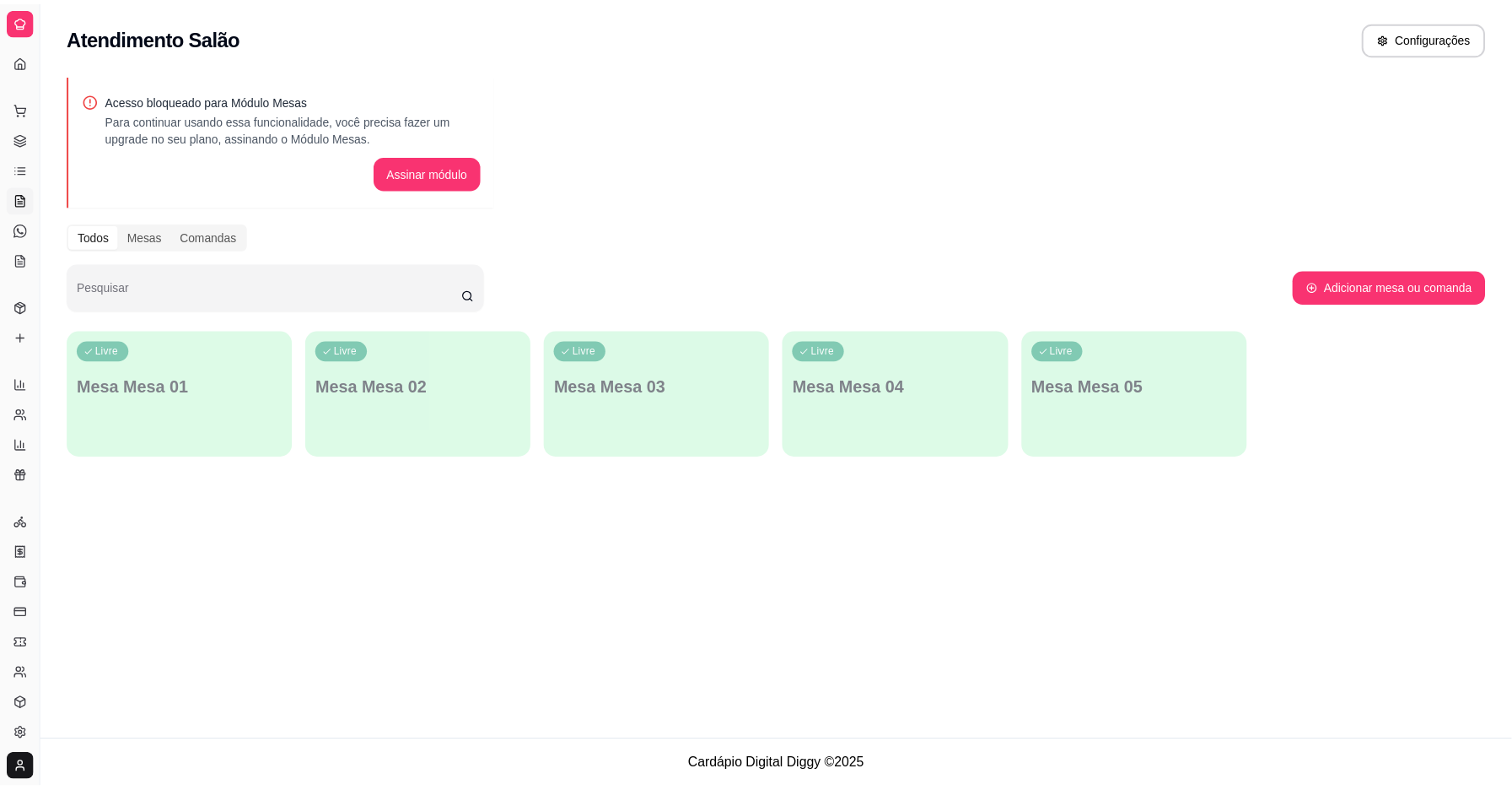
scroll to position [85, 0]
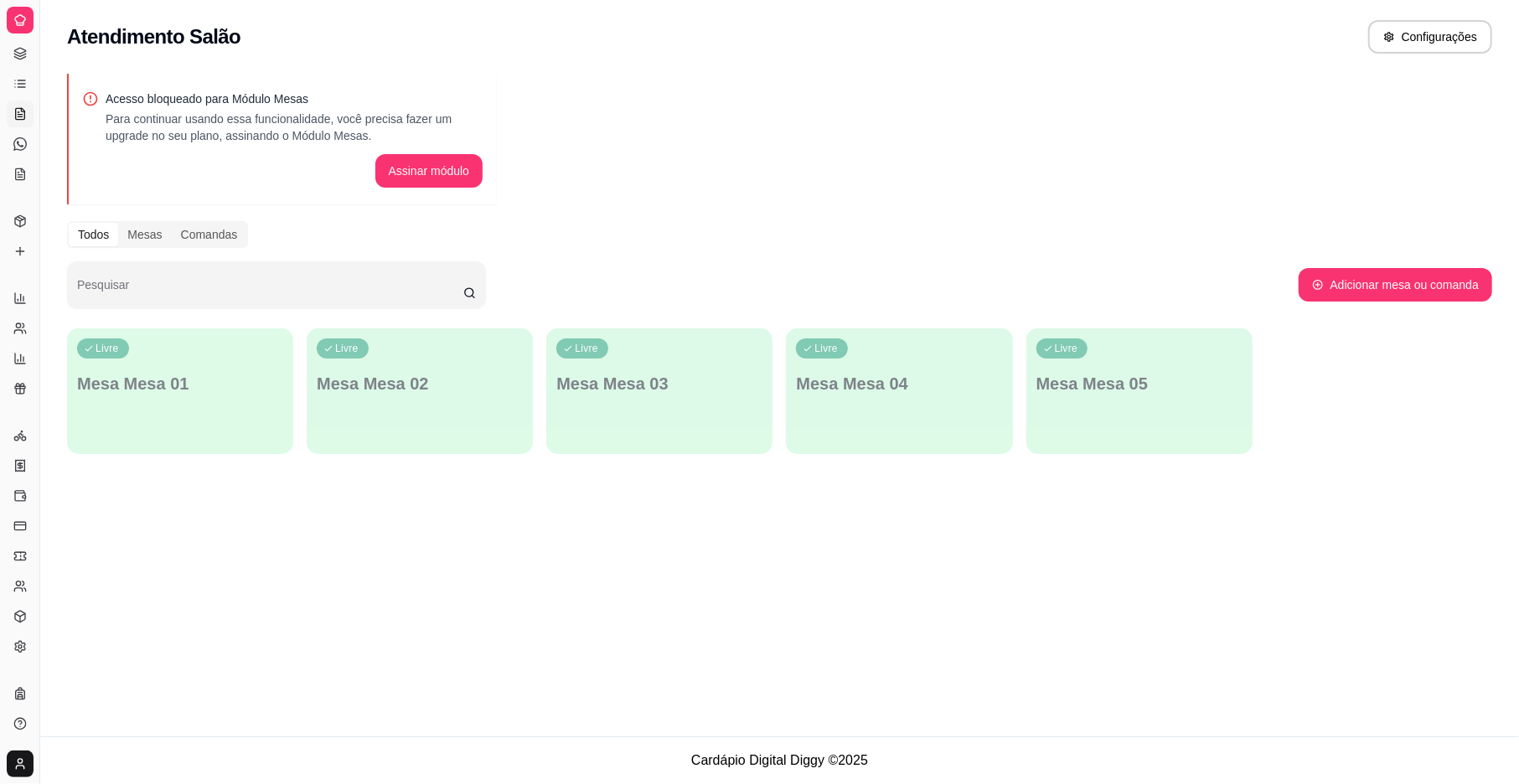
click at [6, 81] on link "Lista de Pedidos" at bounding box center [19, 83] width 27 height 27
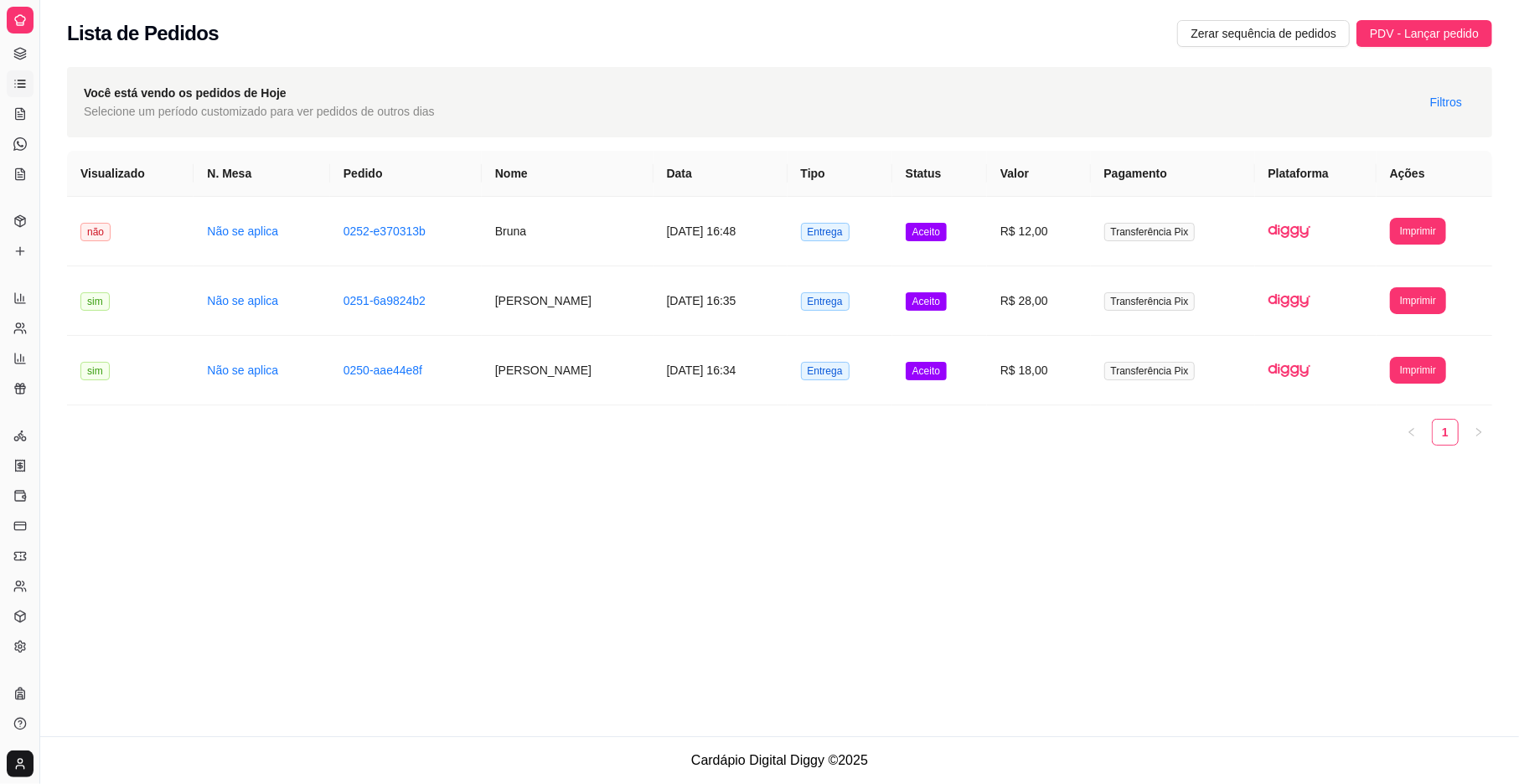
click at [20, 31] on div at bounding box center [19, 19] width 27 height 27
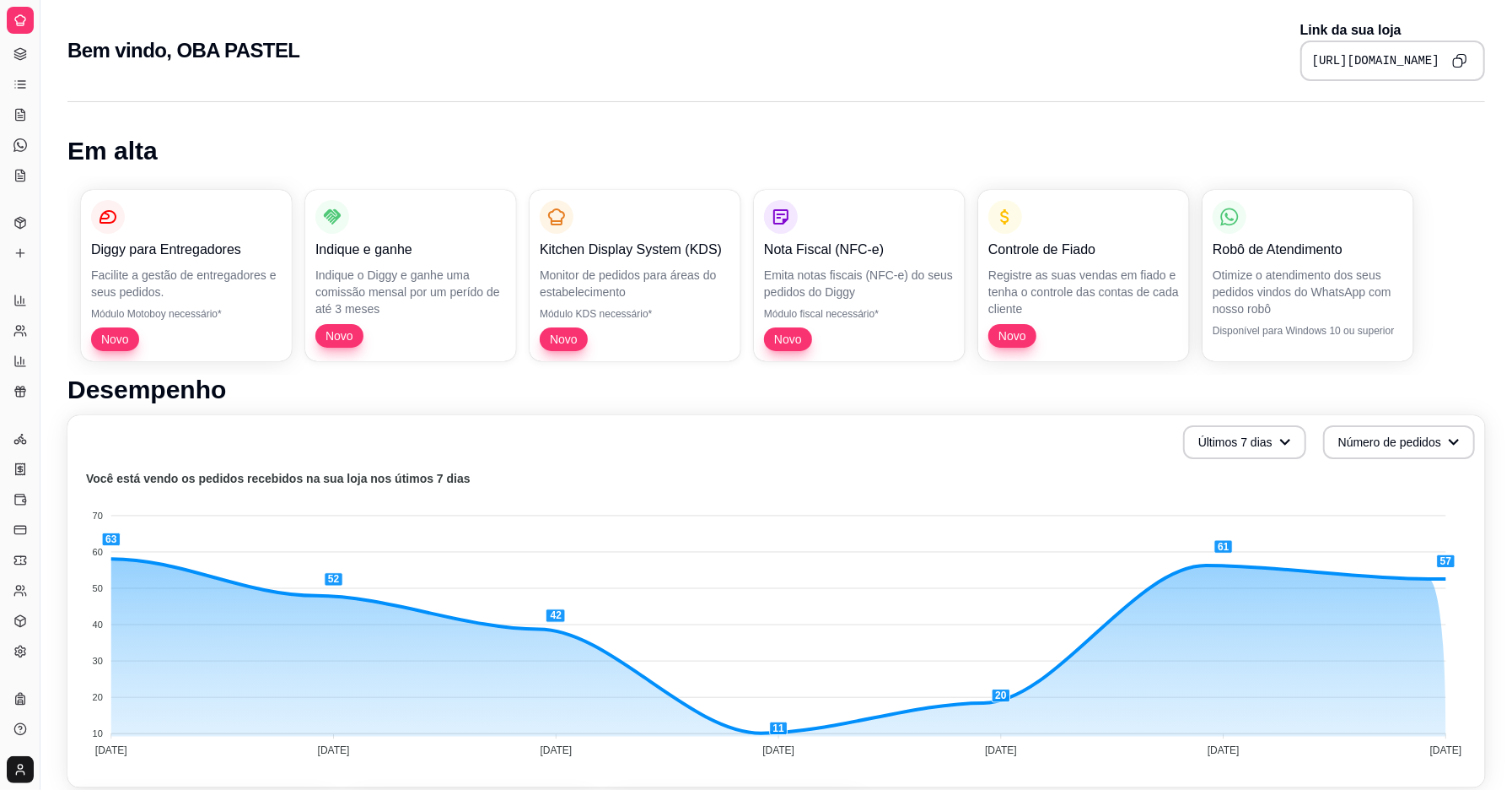
click at [21, 28] on div at bounding box center [19, 19] width 27 height 27
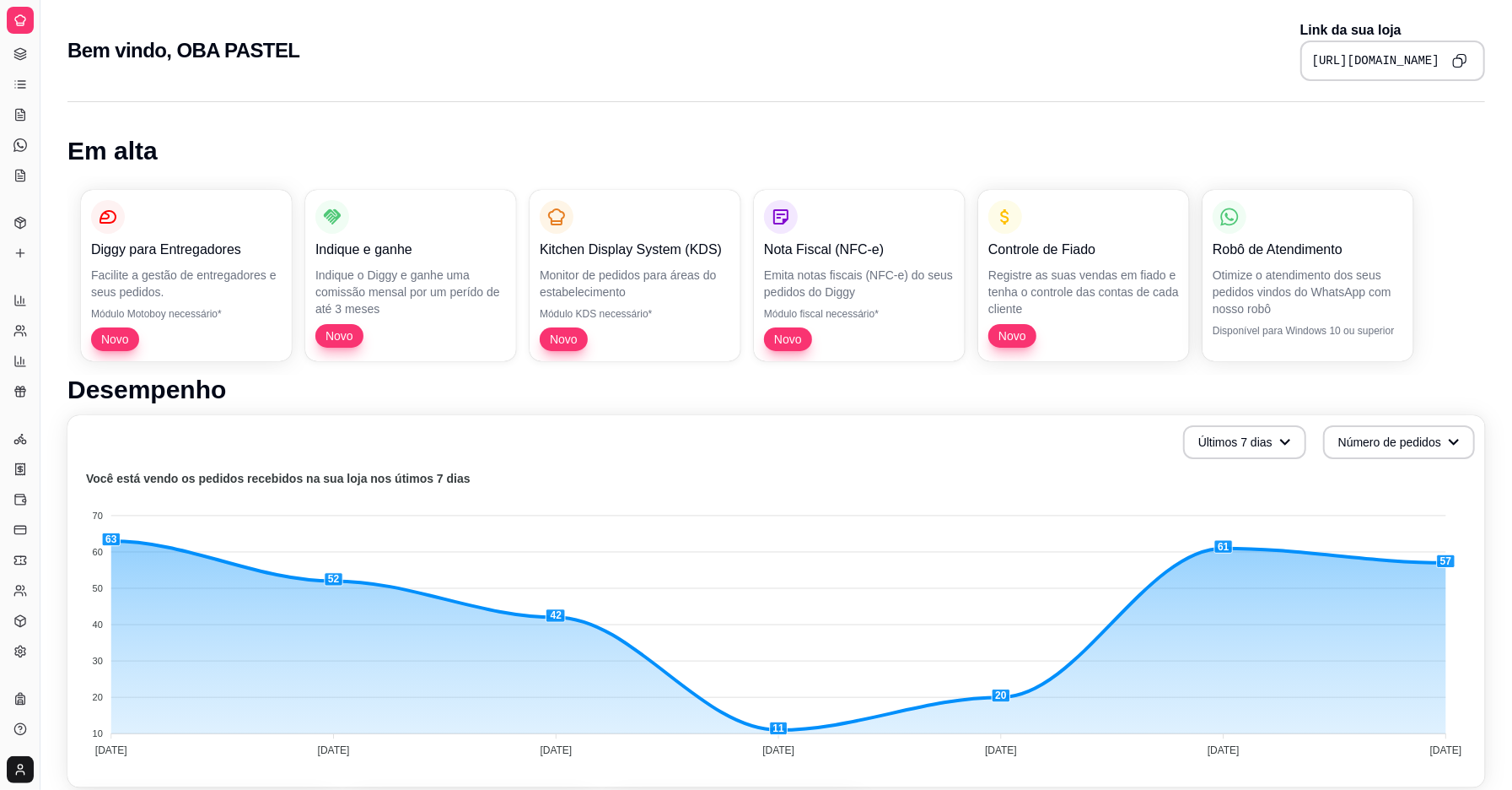
drag, startPoint x: 38, startPoint y: 140, endPoint x: 62, endPoint y: 144, distance: 24.3
click at [62, 144] on div "Diggy Sistema de Gestão O OBA PASTEL ... Loja aberta Plano Customizado até 25/0…" at bounding box center [756, 740] width 1512 height 1480
drag, startPoint x: 32, startPoint y: 159, endPoint x: 54, endPoint y: 157, distance: 22.1
click at [54, 157] on div "Diggy Sistema de Gestão O OBA PASTEL ... Loja aberta Plano Customizado até 25/0…" at bounding box center [756, 740] width 1512 height 1480
click at [54, 157] on div "Em alta Diggy para Entregadores Facilite a gestão de entregadores e seus pedido…" at bounding box center [776, 761] width 1471 height 1341
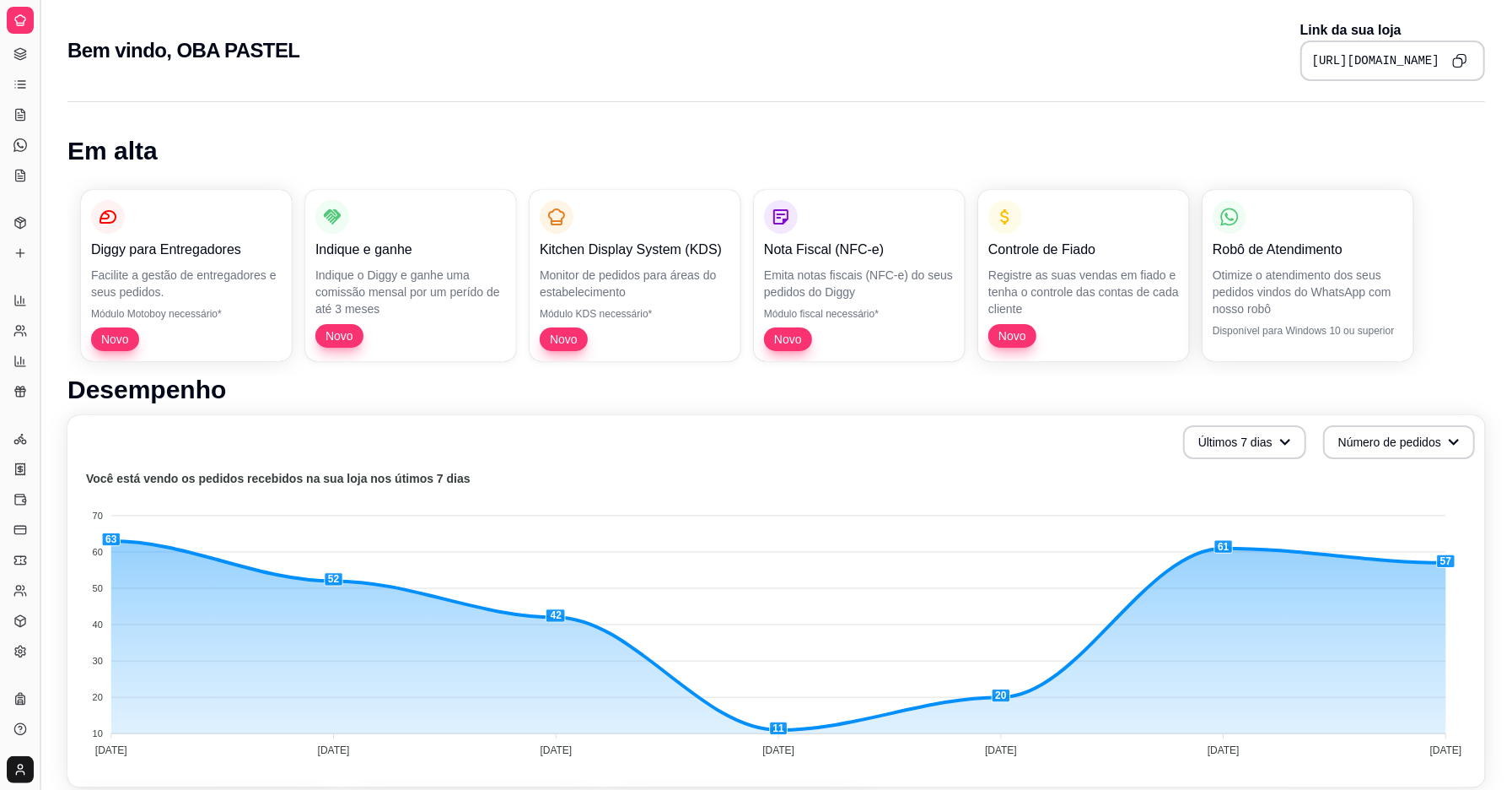
click at [45, 160] on button "Toggle Sidebar" at bounding box center [40, 395] width 14 height 790
drag, startPoint x: 45, startPoint y: 160, endPoint x: 35, endPoint y: 173, distance: 16.4
click at [54, 162] on div "Diggy Sistema de Gestão O OBA PASTEL ... Loja aberta Plano Customizado até 25/0…" at bounding box center [756, 740] width 1512 height 1480
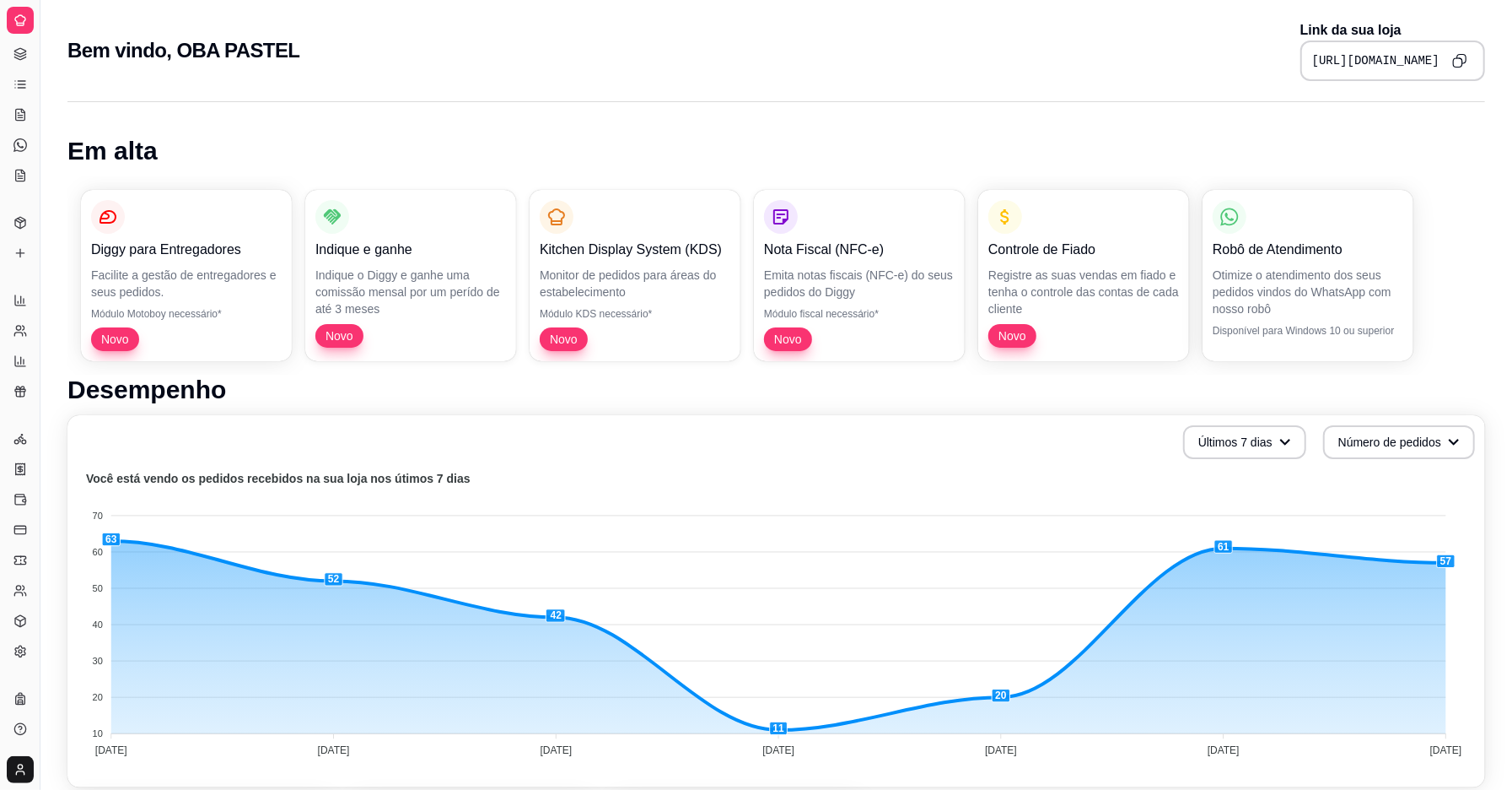
drag, startPoint x: 35, startPoint y: 173, endPoint x: 48, endPoint y: 172, distance: 13.0
click at [48, 172] on div "Diggy Sistema de Gestão O OBA PASTEL ... Loja aberta Plano Customizado até 25/0…" at bounding box center [756, 740] width 1512 height 1480
drag, startPoint x: 48, startPoint y: 172, endPoint x: 27, endPoint y: 194, distance: 30.4
click at [47, 173] on div "Em alta Diggy para Entregadores Facilite a gestão de entregadores e seus pedido…" at bounding box center [776, 761] width 1471 height 1341
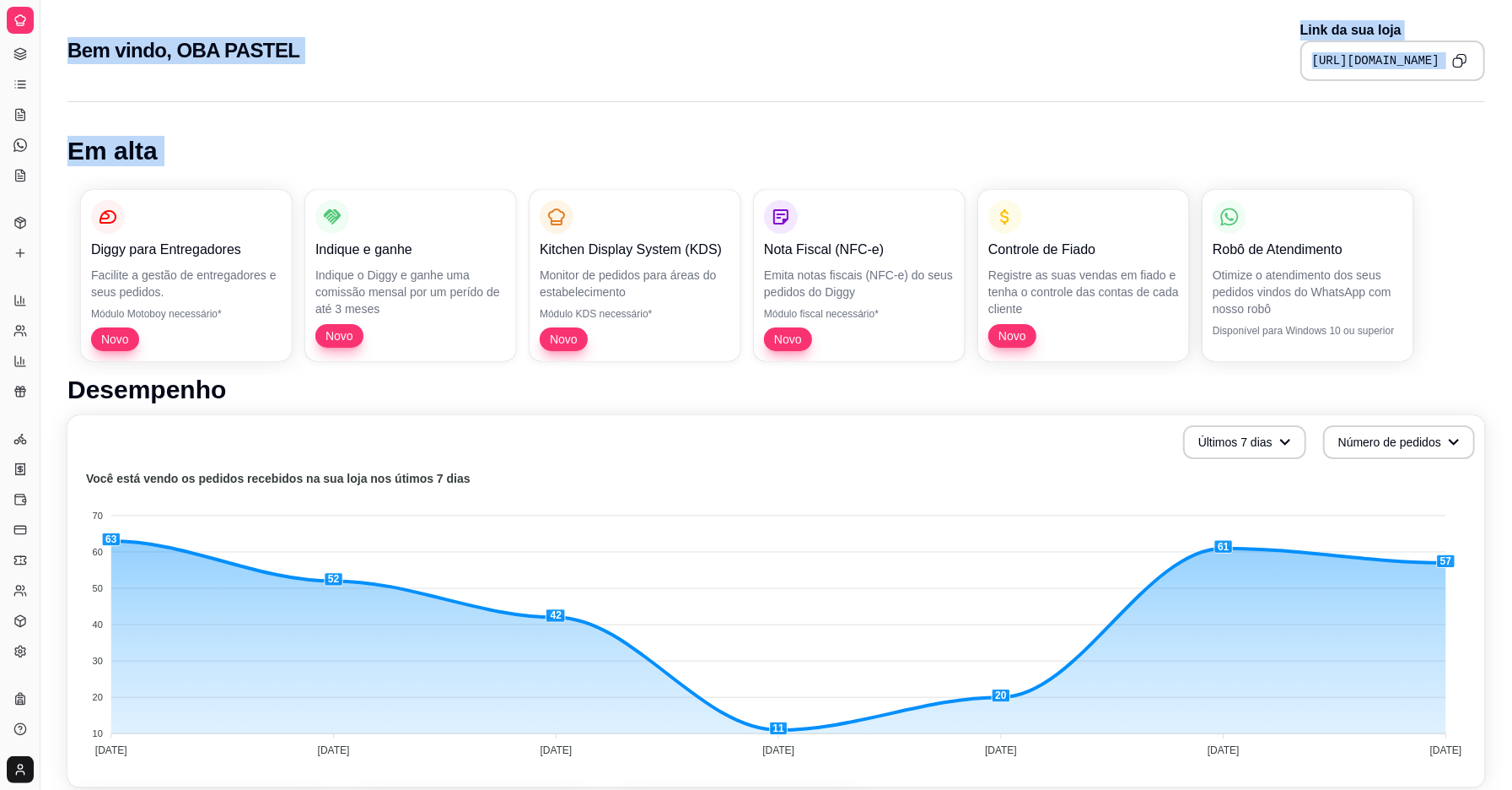
drag, startPoint x: 27, startPoint y: 194, endPoint x: 0, endPoint y: 268, distance: 78.8
click at [59, 207] on div "Diggy Sistema de Gestão O OBA PASTEL ... Loja aberta Plano Customizado até 25/0…" at bounding box center [756, 740] width 1512 height 1480
click at [33, 0] on button "Toggle Sidebar" at bounding box center [40, 395] width 14 height 790
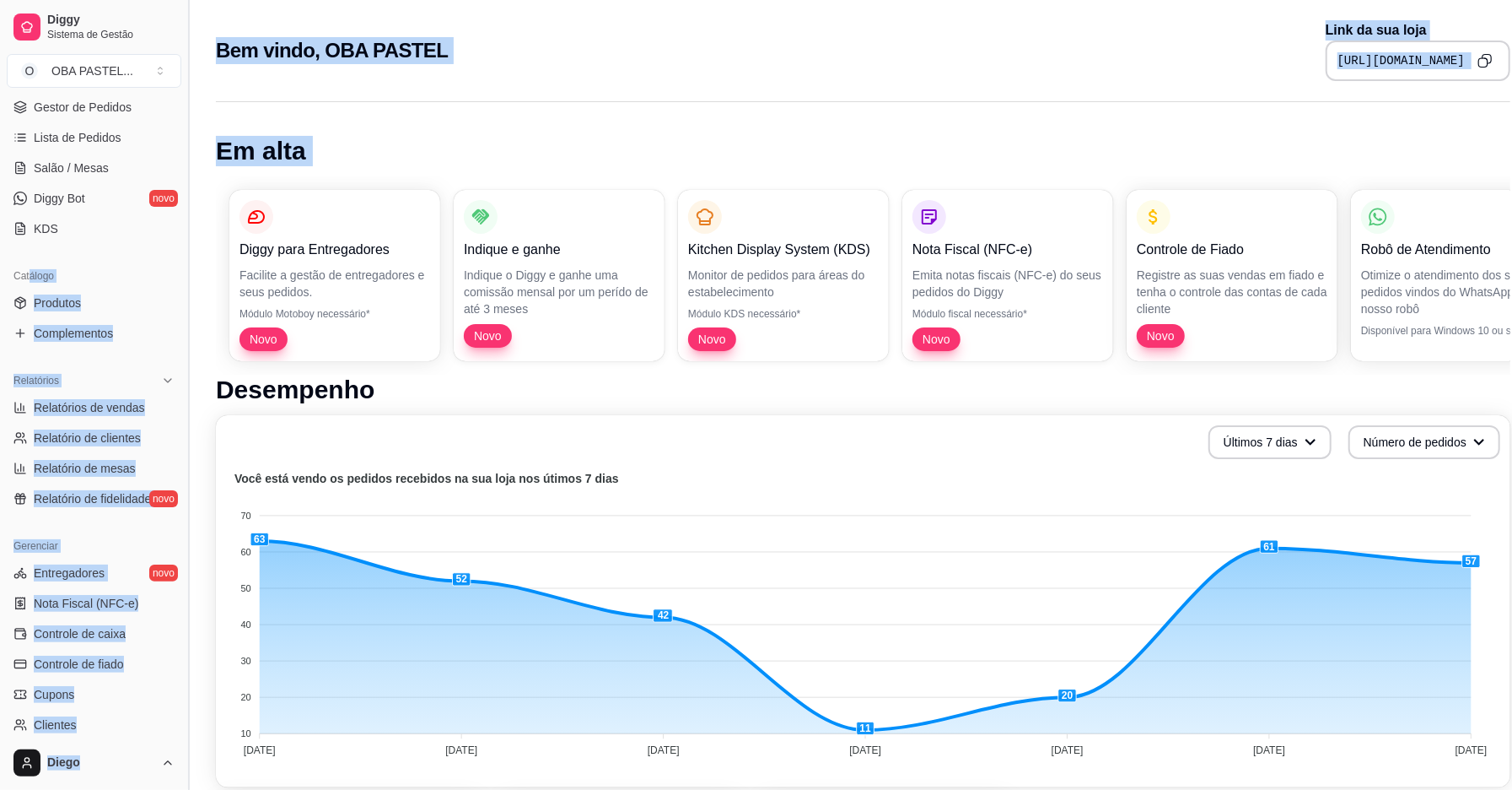
click at [182, 0] on button "Toggle Sidebar" at bounding box center [188, 395] width 14 height 790
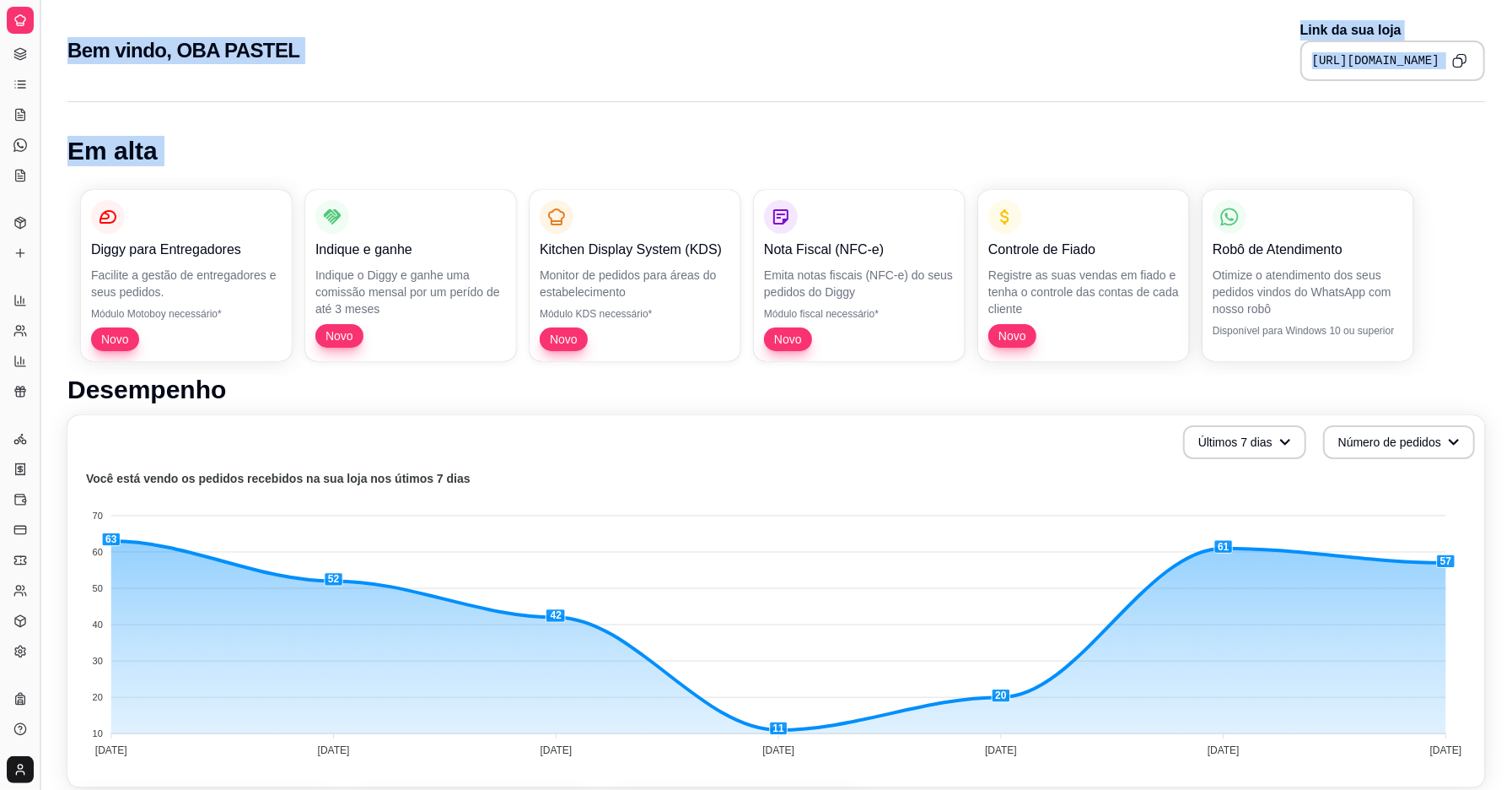
click at [33, 0] on button "Toggle Sidebar" at bounding box center [40, 395] width 14 height 790
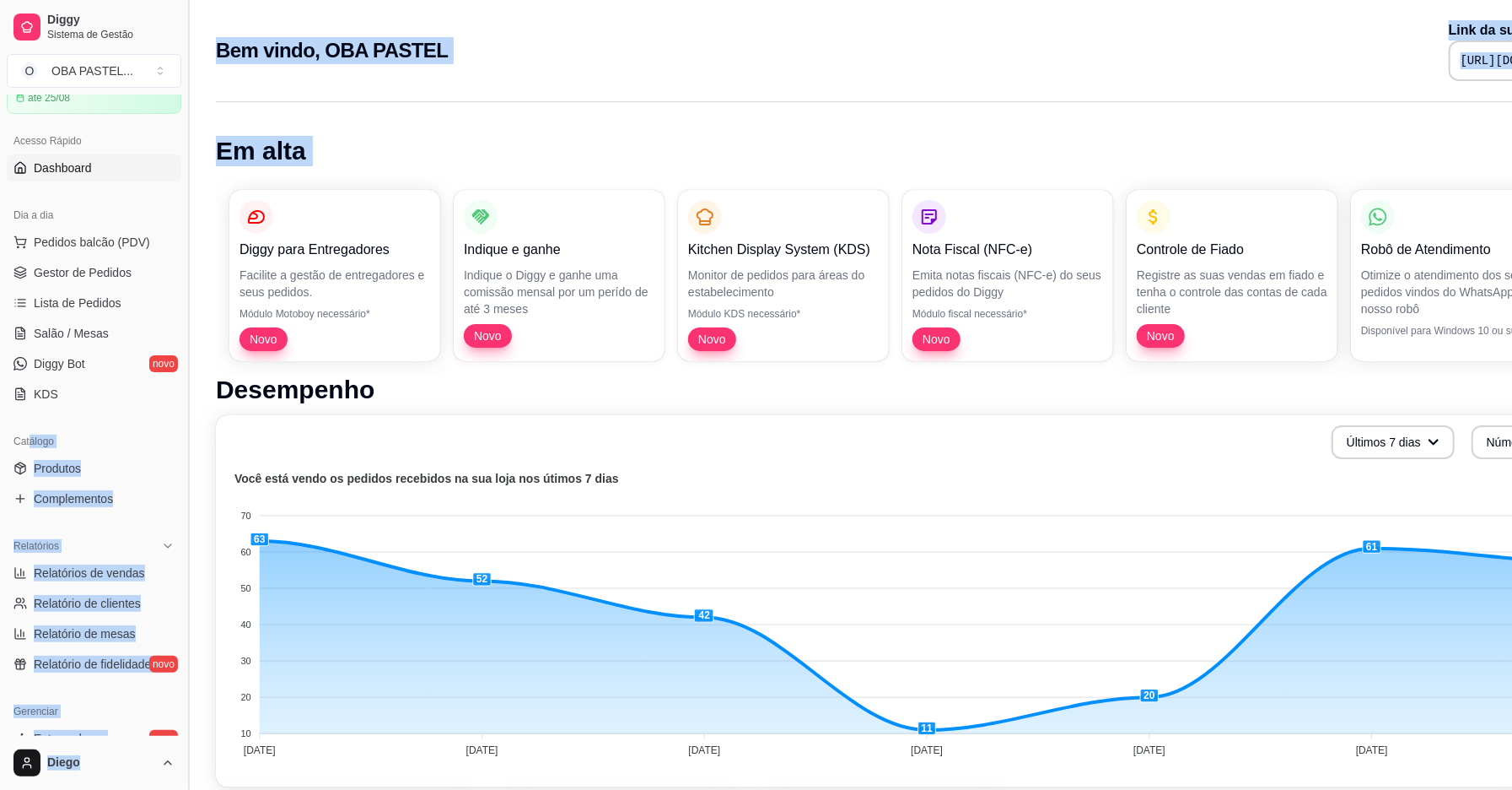
scroll to position [250, 0]
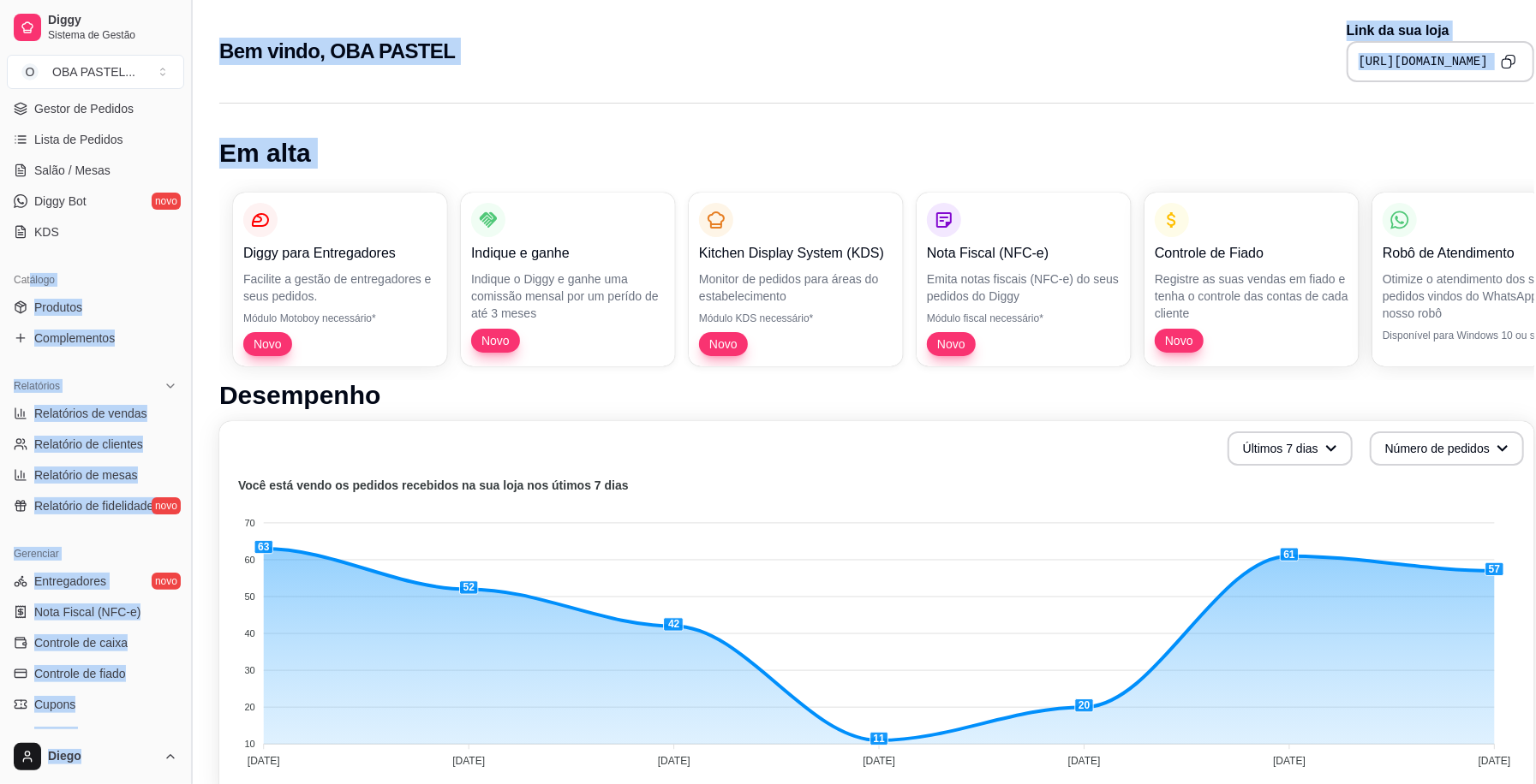
click at [36, 683] on div "Diggy Sistema de Gestão O OBA PASTEL ... Loja aberta Plano Customizado até 25/0…" at bounding box center [95, 392] width 191 height 784
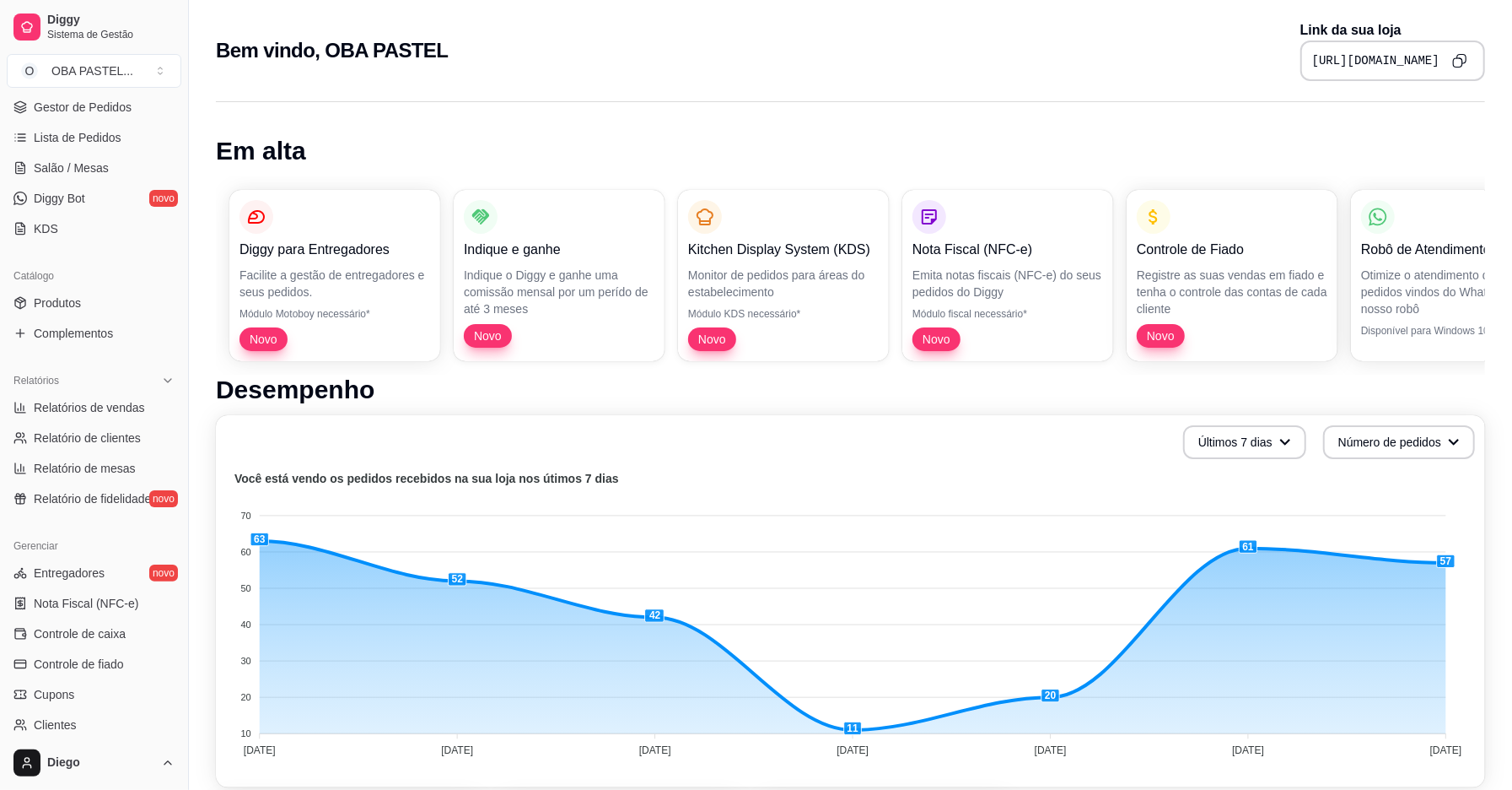
click at [224, 501] on div "Últimos 7 dias Número de pedidos Você está vendo os pedidos recebidos na sua lo…" at bounding box center [850, 601] width 1270 height 372
click at [88, 639] on span "Controle de caixa" at bounding box center [80, 633] width 92 height 17
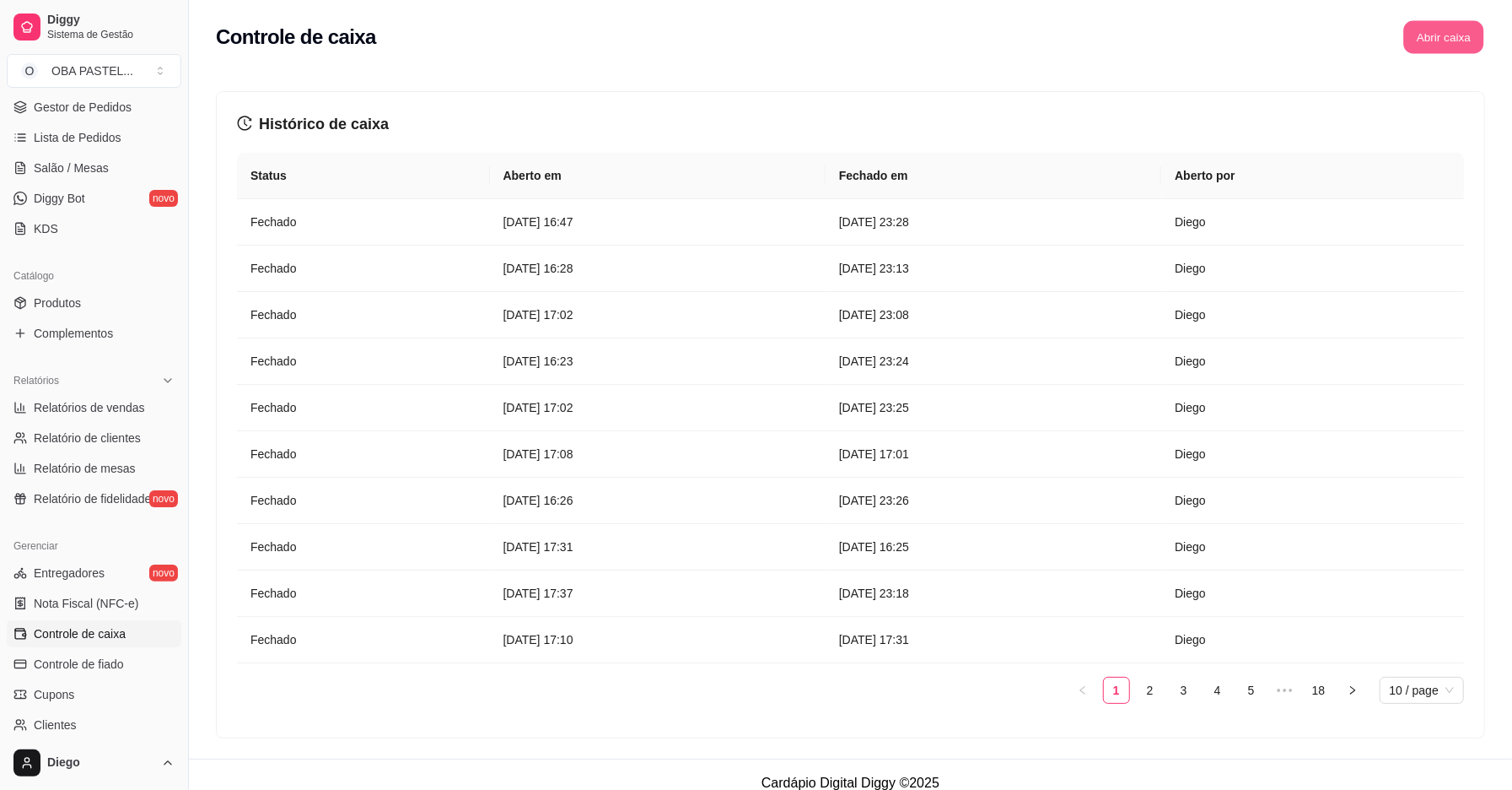
click at [1427, 39] on button "Abrir caixa" at bounding box center [1443, 38] width 80 height 33
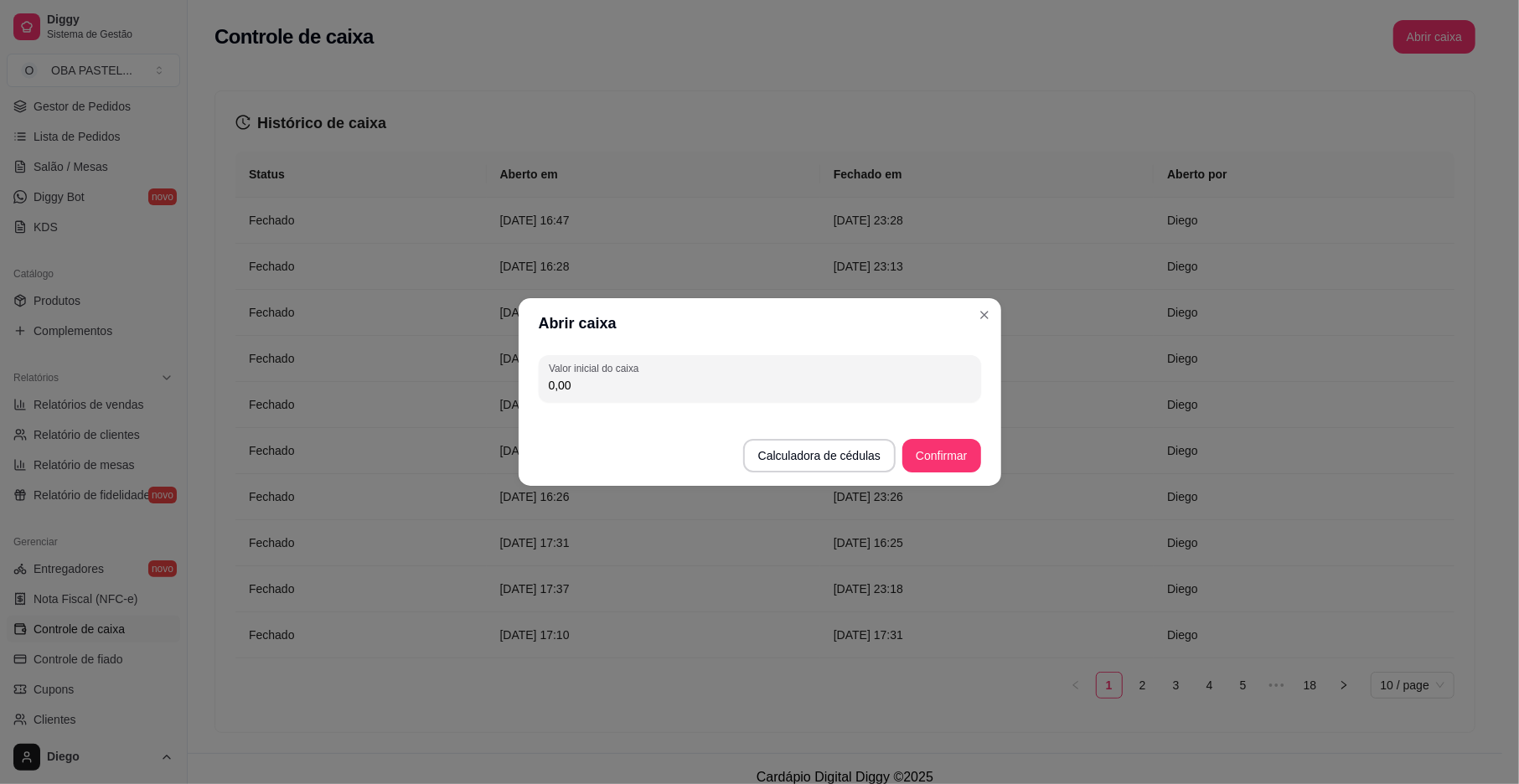
click at [936, 524] on td "[DATE] 16:25" at bounding box center [986, 542] width 333 height 46
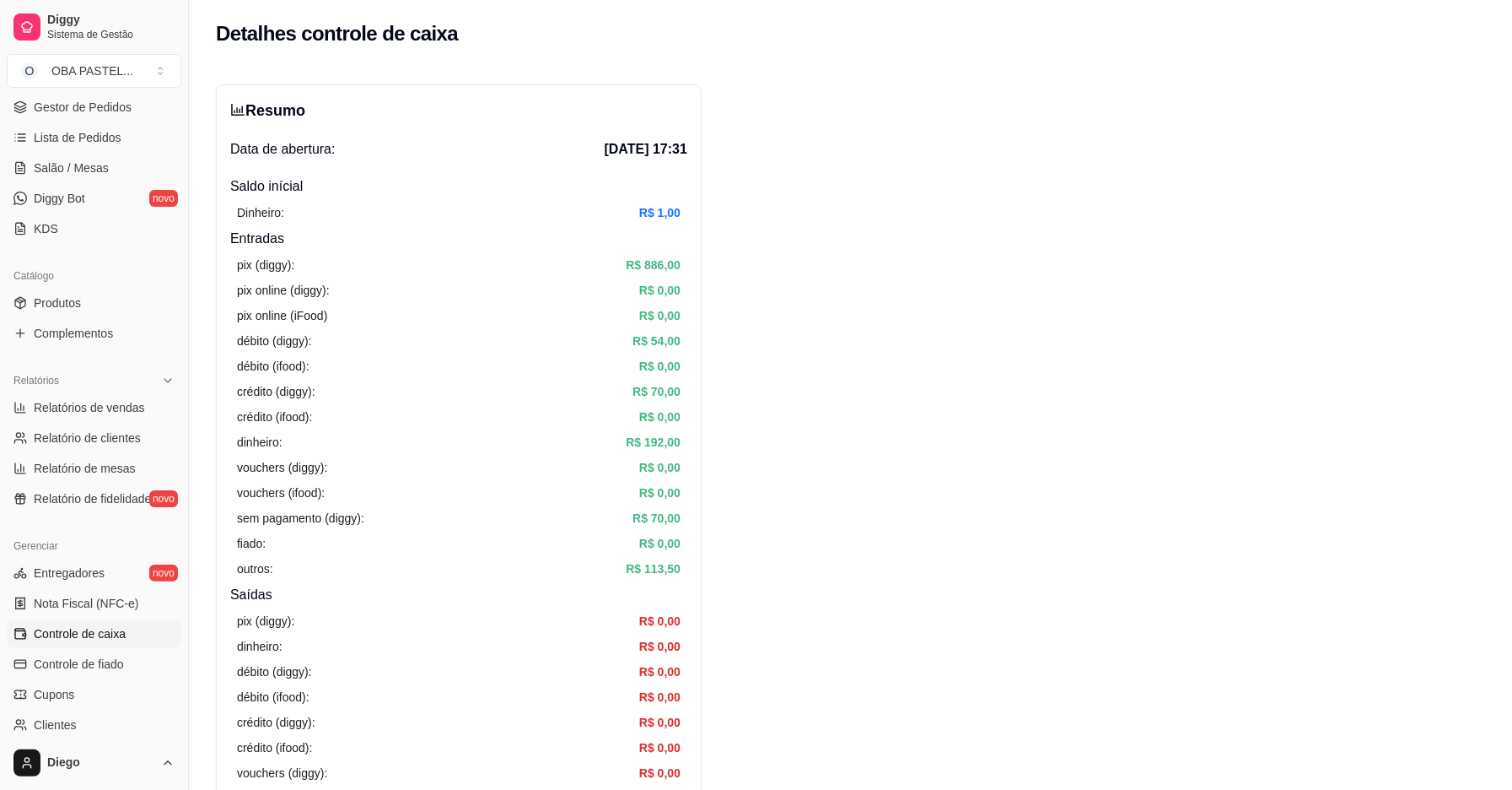
click at [83, 631] on span "Controle de caixa" at bounding box center [80, 633] width 92 height 17
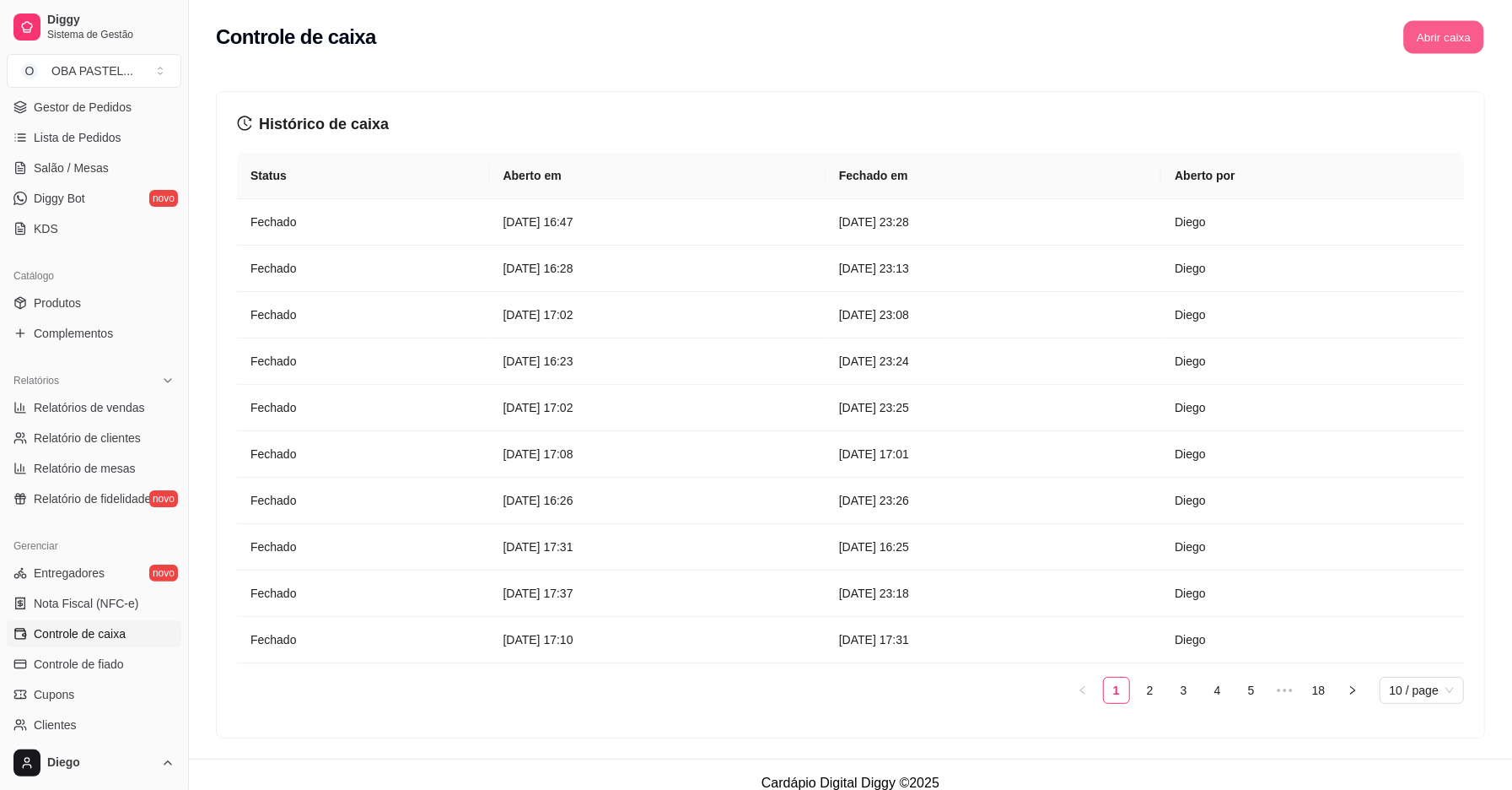
click at [1432, 44] on button "Abrir caixa" at bounding box center [1443, 38] width 80 height 33
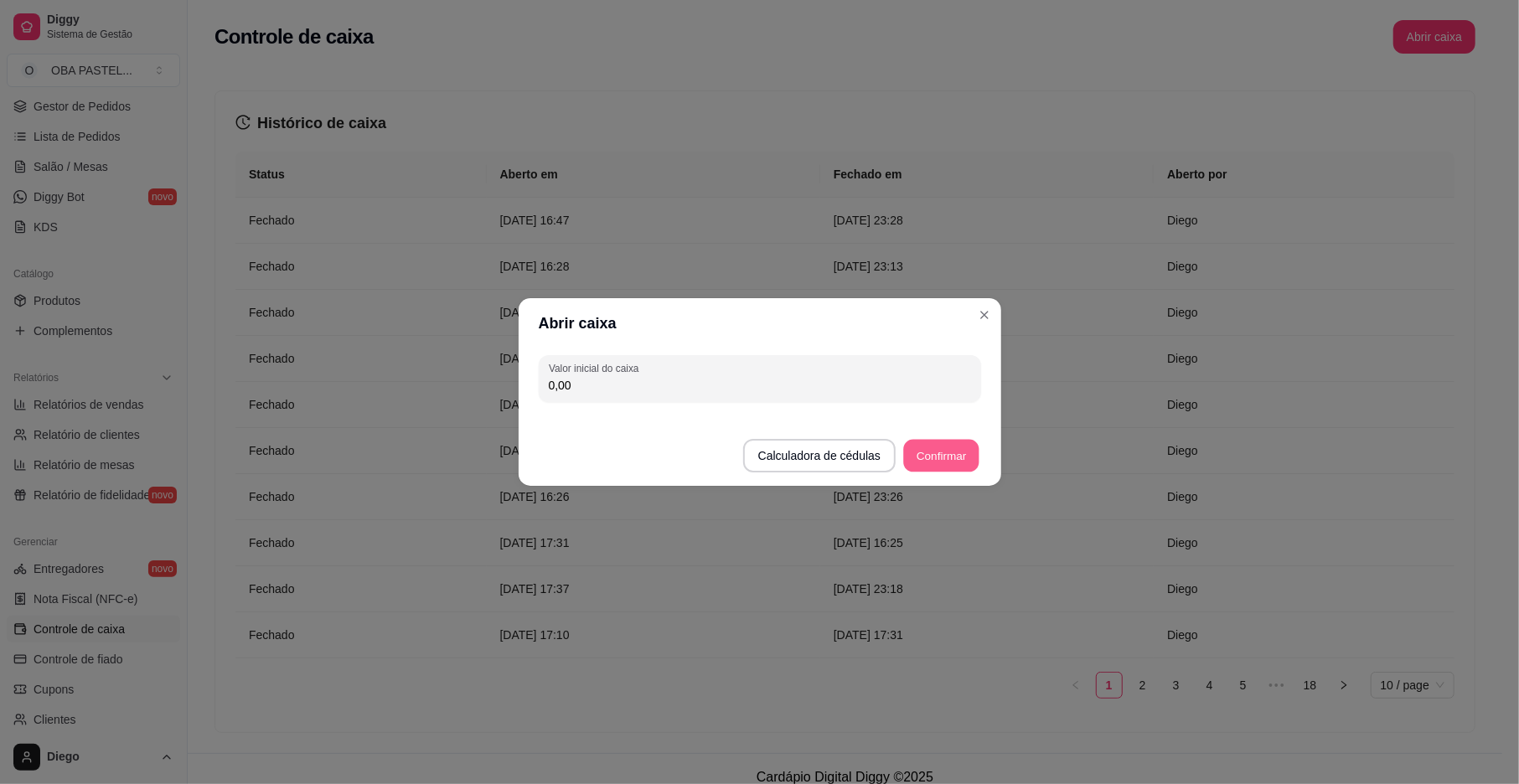
click at [938, 463] on button "Confirmar" at bounding box center [941, 456] width 76 height 33
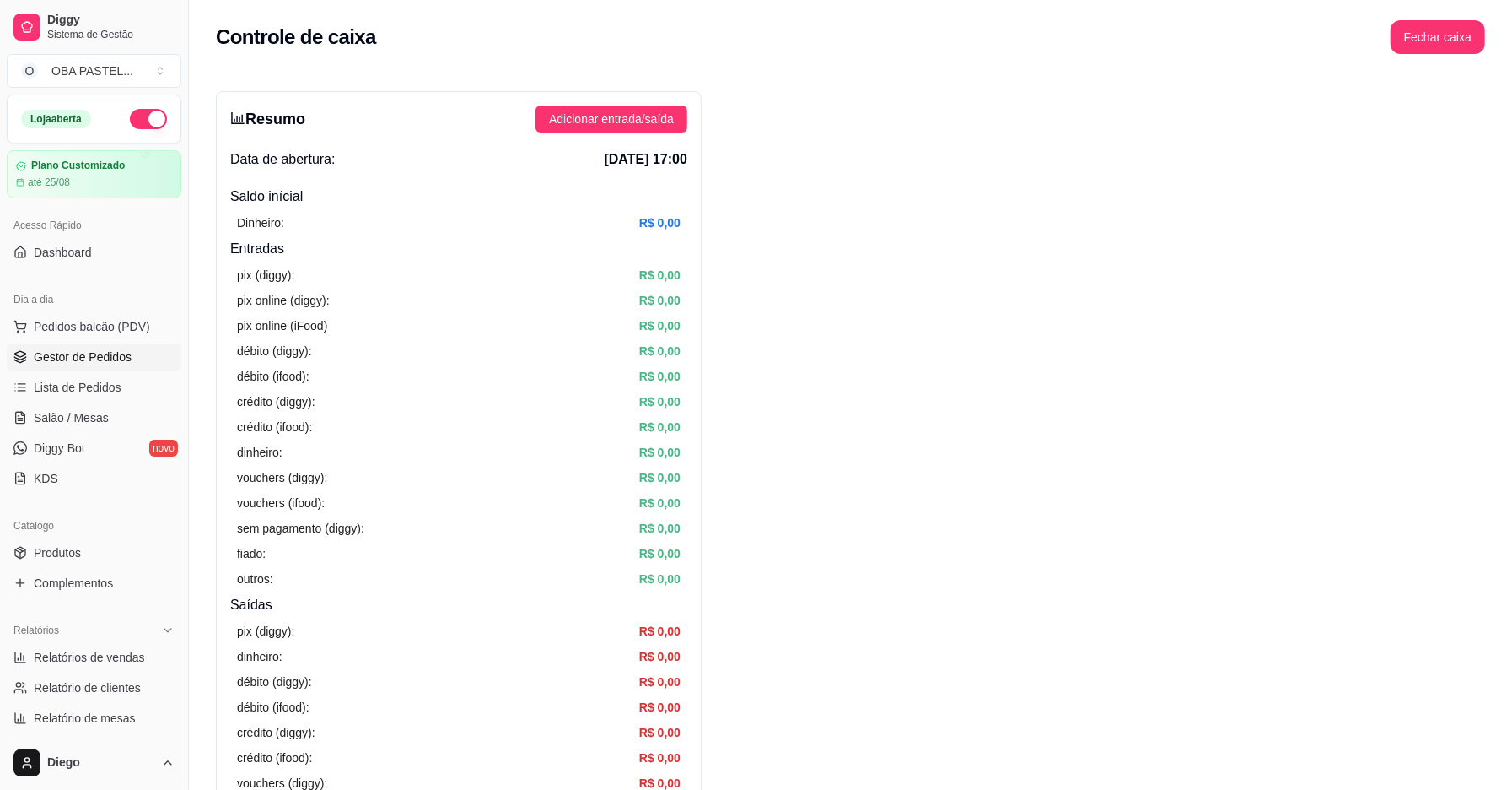
click at [115, 366] on link "Gestor de Pedidos" at bounding box center [93, 357] width 174 height 27
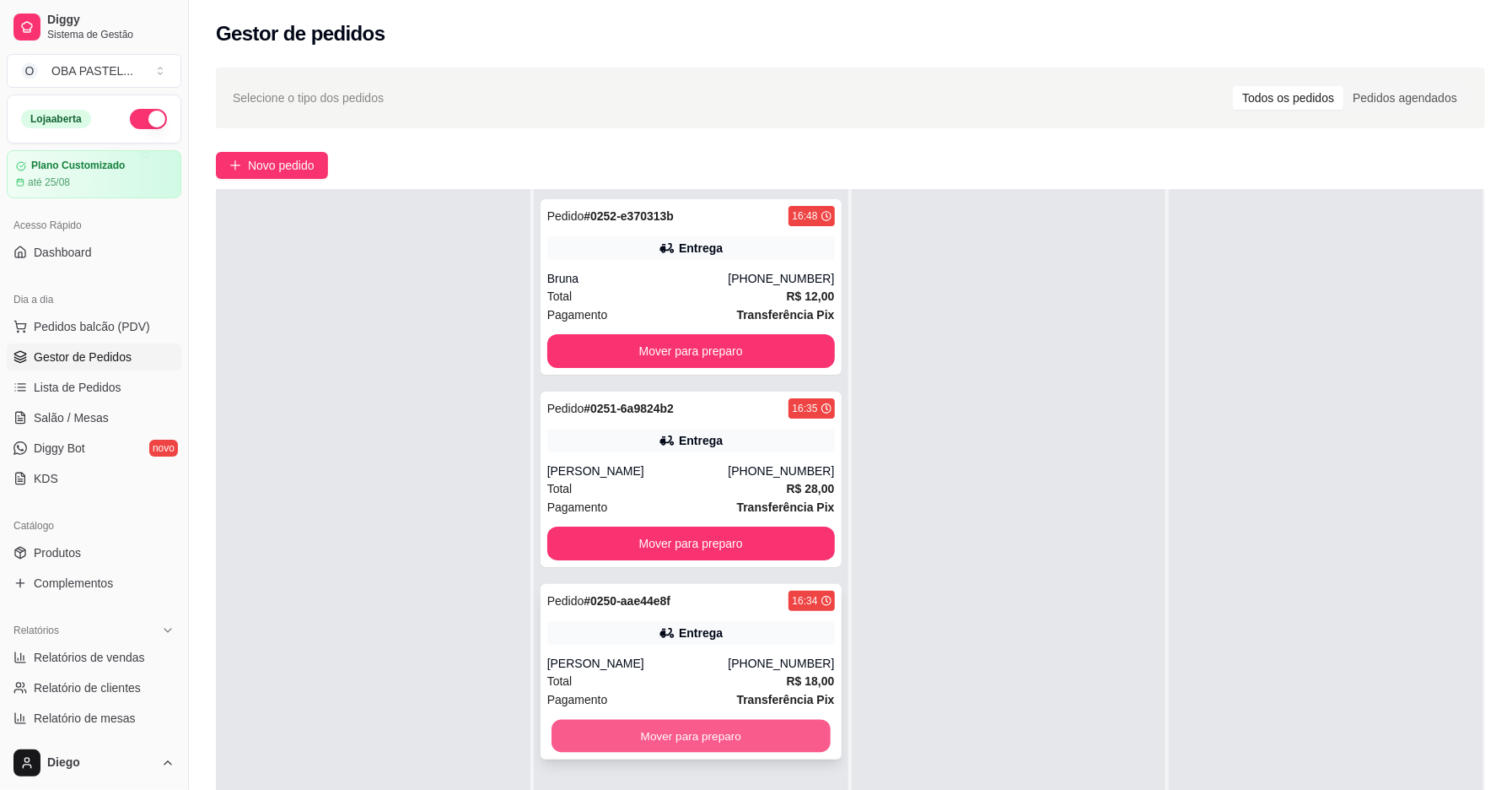
click at [679, 744] on button "Mover para preparo" at bounding box center [691, 737] width 279 height 33
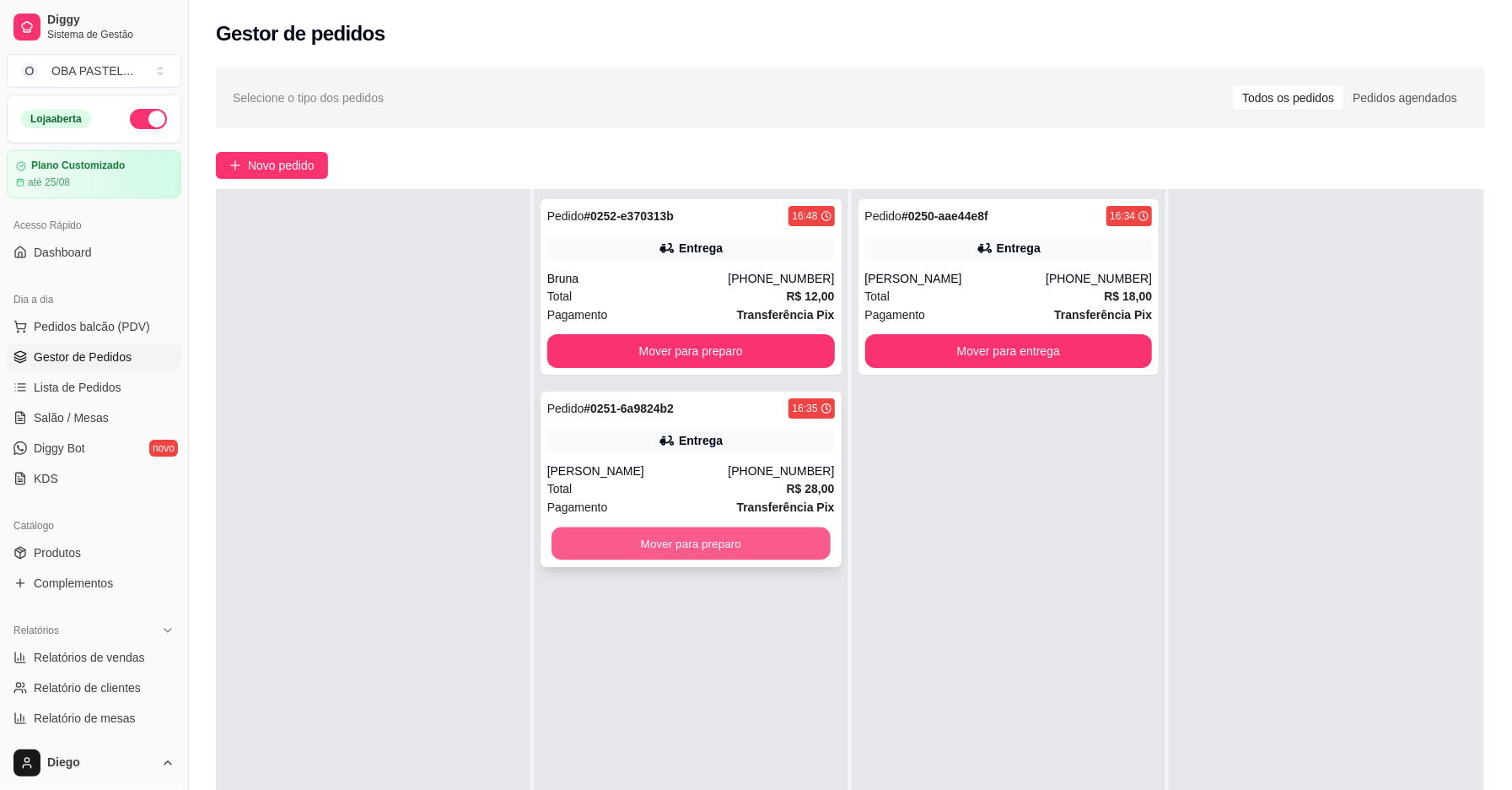
click at [674, 548] on button "Mover para preparo" at bounding box center [691, 544] width 279 height 33
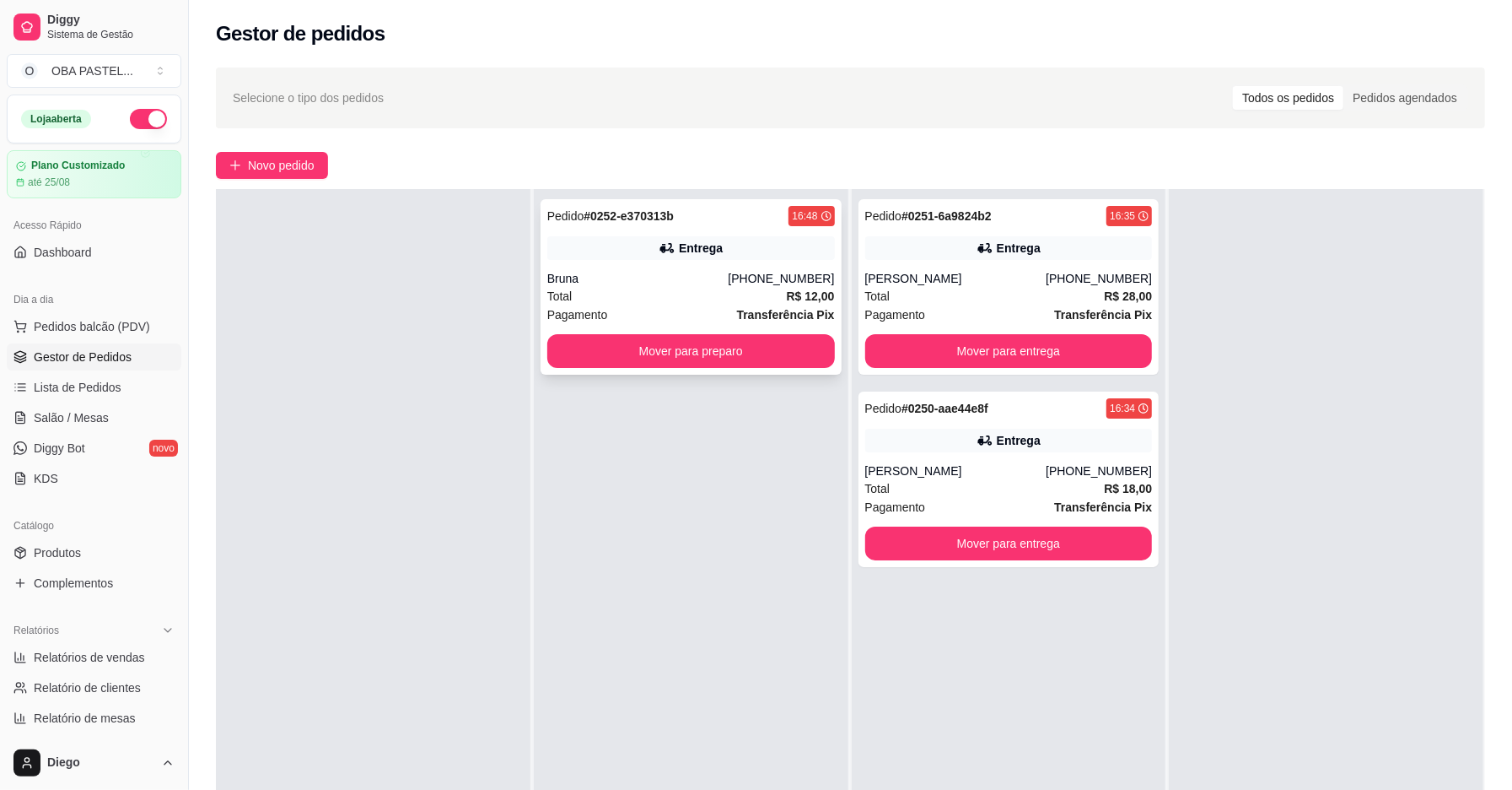
click at [658, 369] on div "Pedido # 0252-e370313b 16:48 Entrega Bruna [PHONE_NUMBER] Total R$ 12,00 Pagame…" at bounding box center [691, 287] width 301 height 175
click at [561, 343] on button "Mover para preparo" at bounding box center [691, 350] width 287 height 34
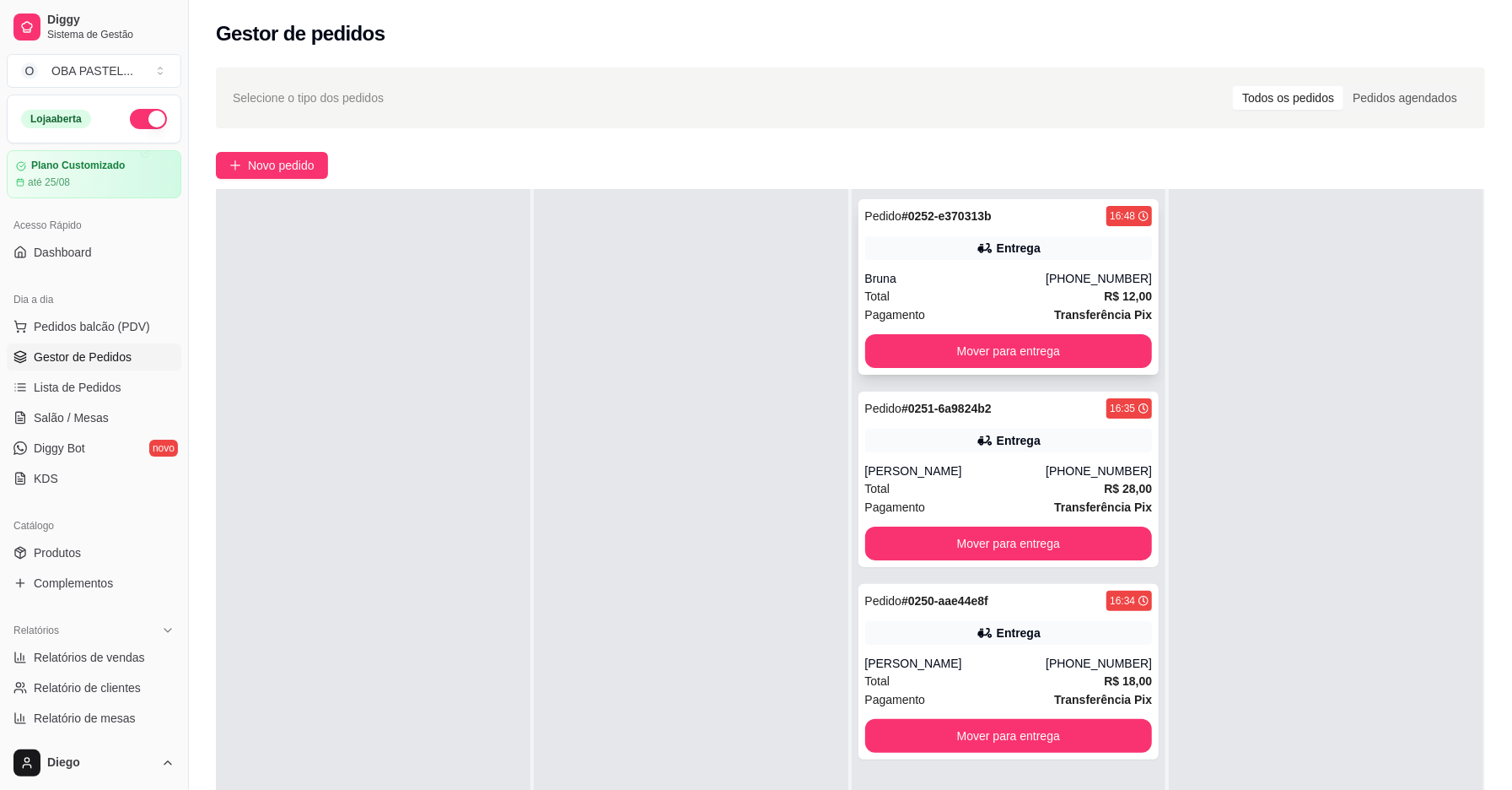
click at [952, 370] on div "Pedido # 0252-e370313b 16:48 Entrega Bruna [PHONE_NUMBER] Total R$ 12,00 Pagame…" at bounding box center [1009, 287] width 301 height 175
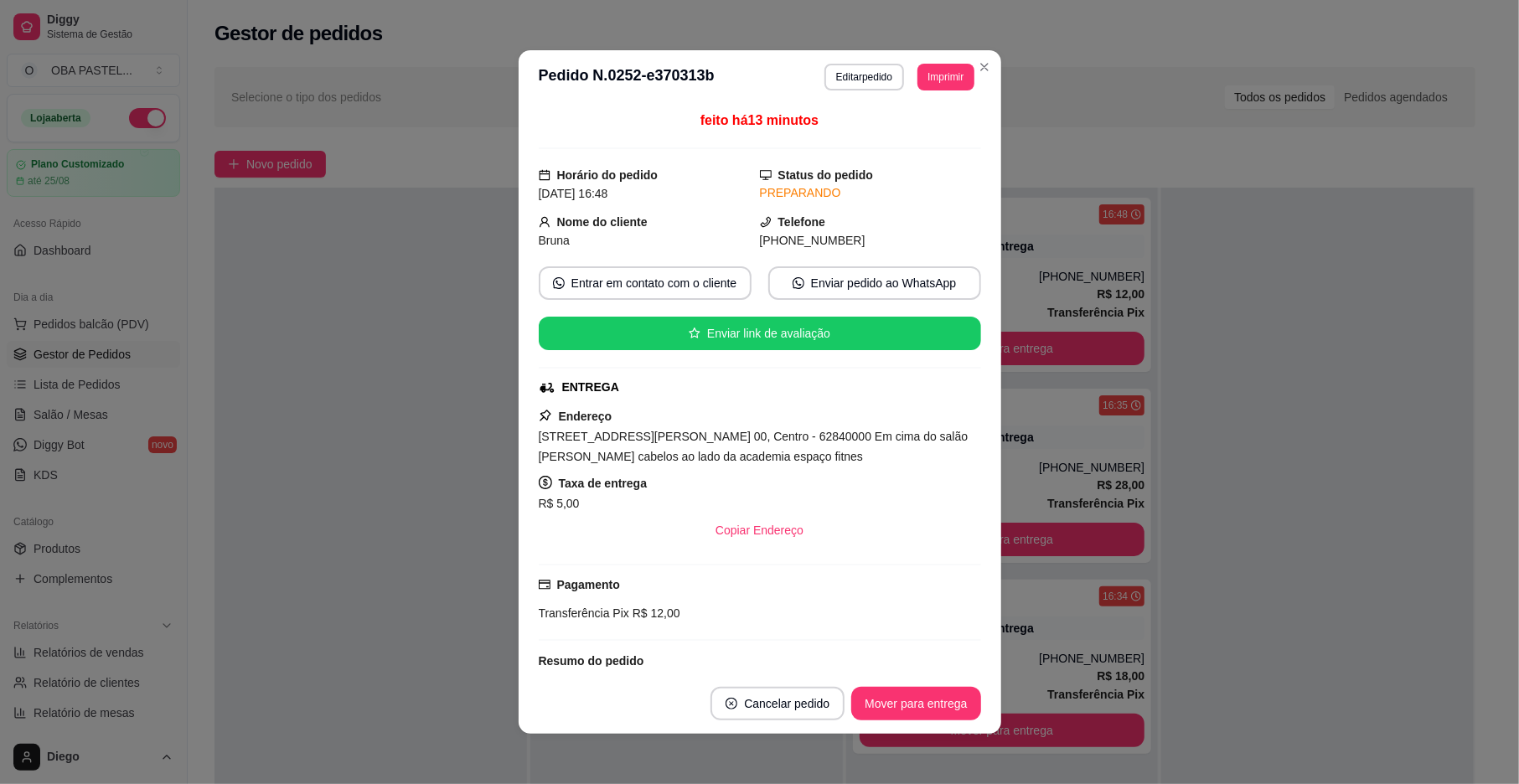
click at [918, 684] on footer "Cancelar pedido Mover para entrega" at bounding box center [760, 703] width 482 height 60
click at [925, 702] on button "Mover para entrega" at bounding box center [915, 703] width 129 height 34
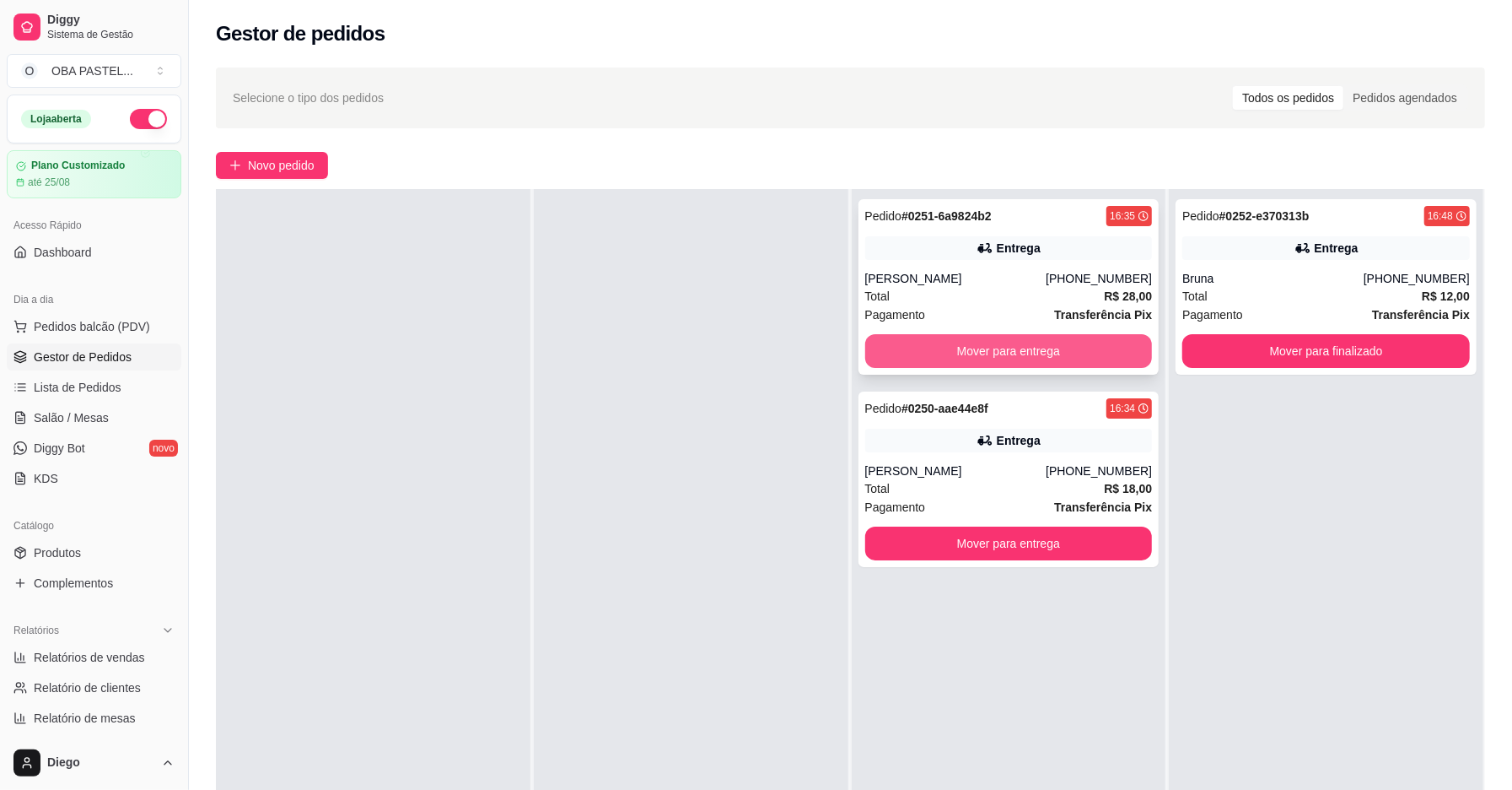
click at [1026, 355] on button "Mover para entrega" at bounding box center [1009, 350] width 287 height 34
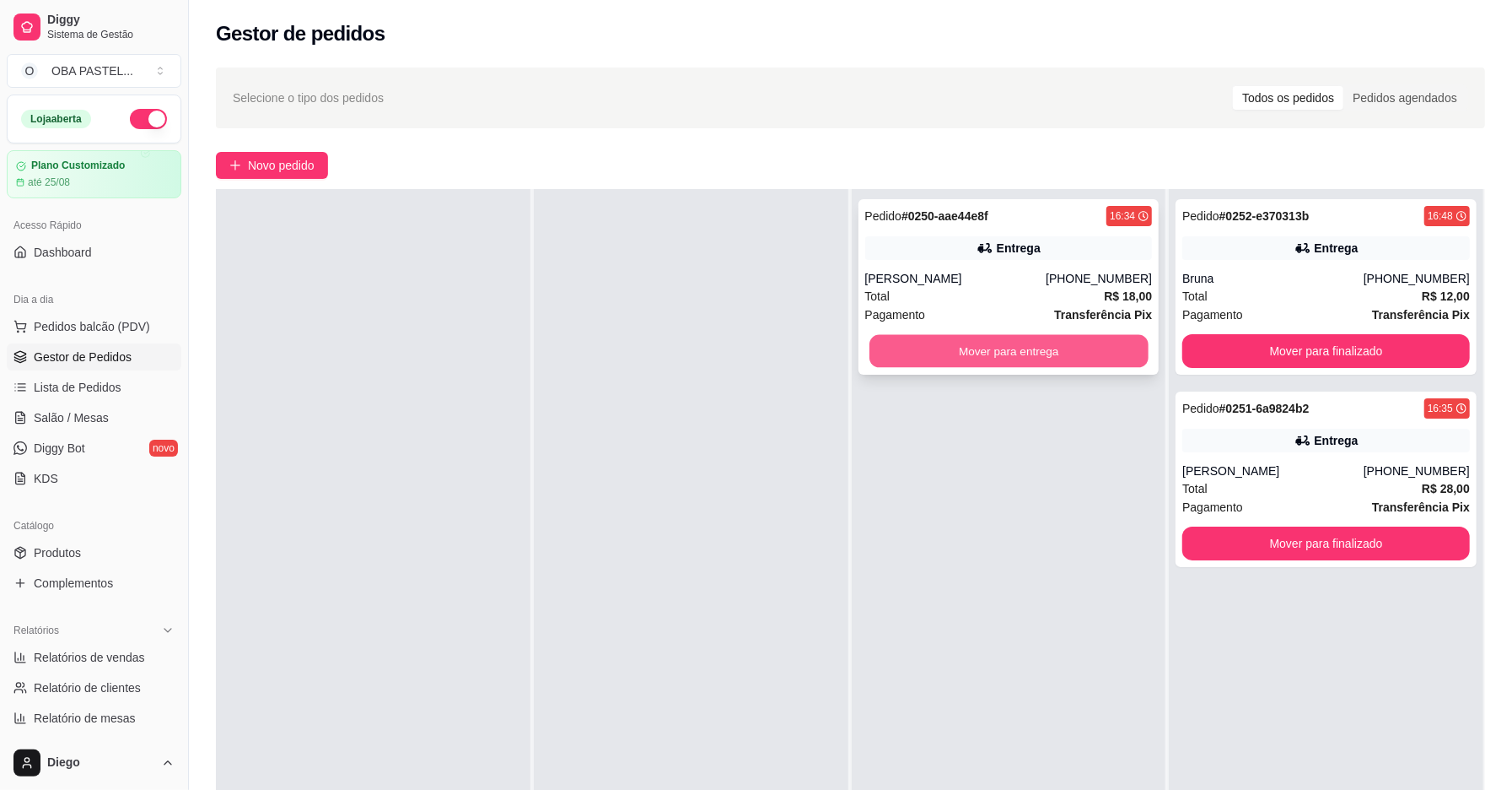
click at [922, 360] on button "Mover para entrega" at bounding box center [1009, 351] width 279 height 33
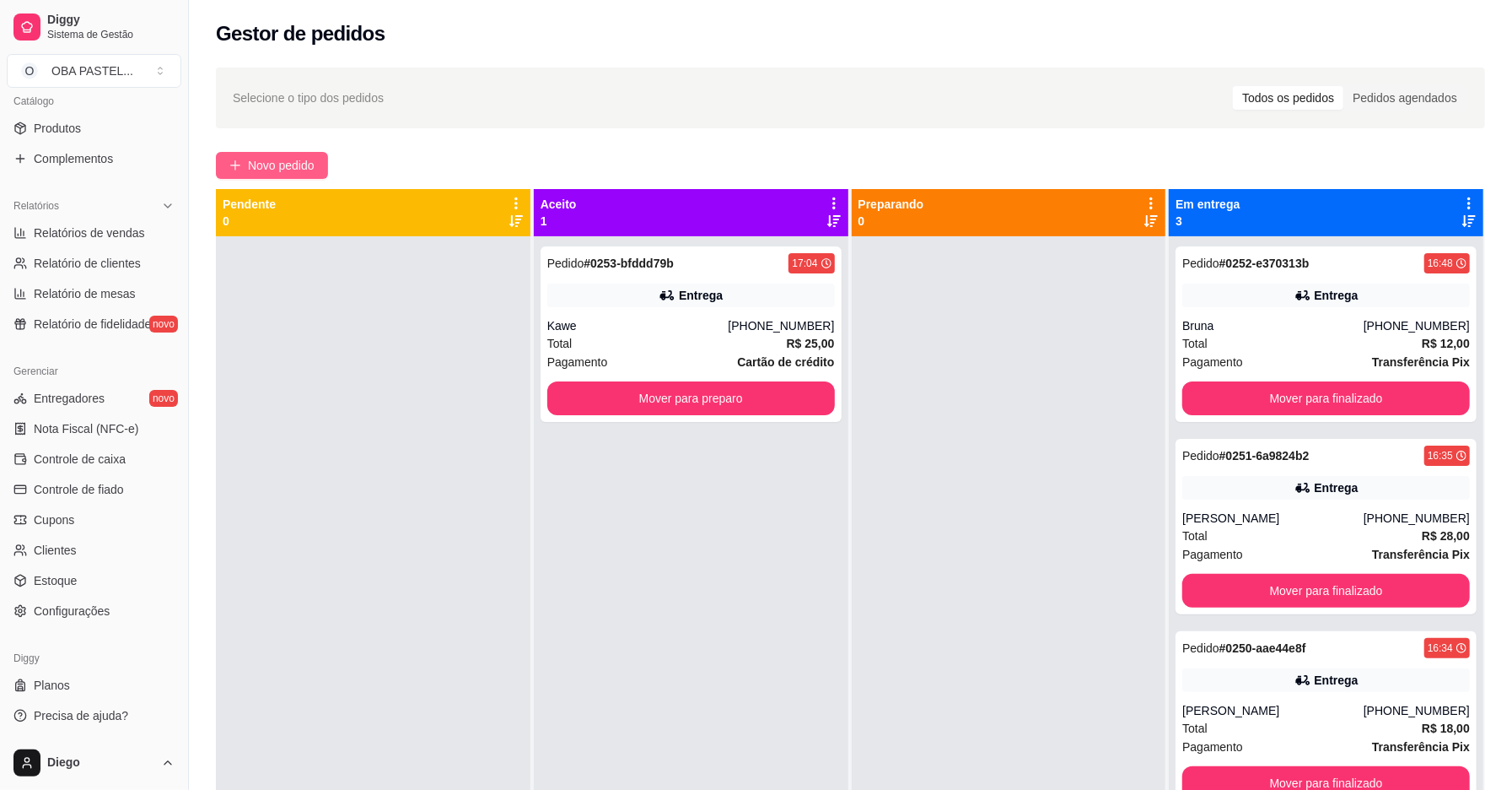
click at [236, 162] on icon "plus" at bounding box center [235, 165] width 12 height 12
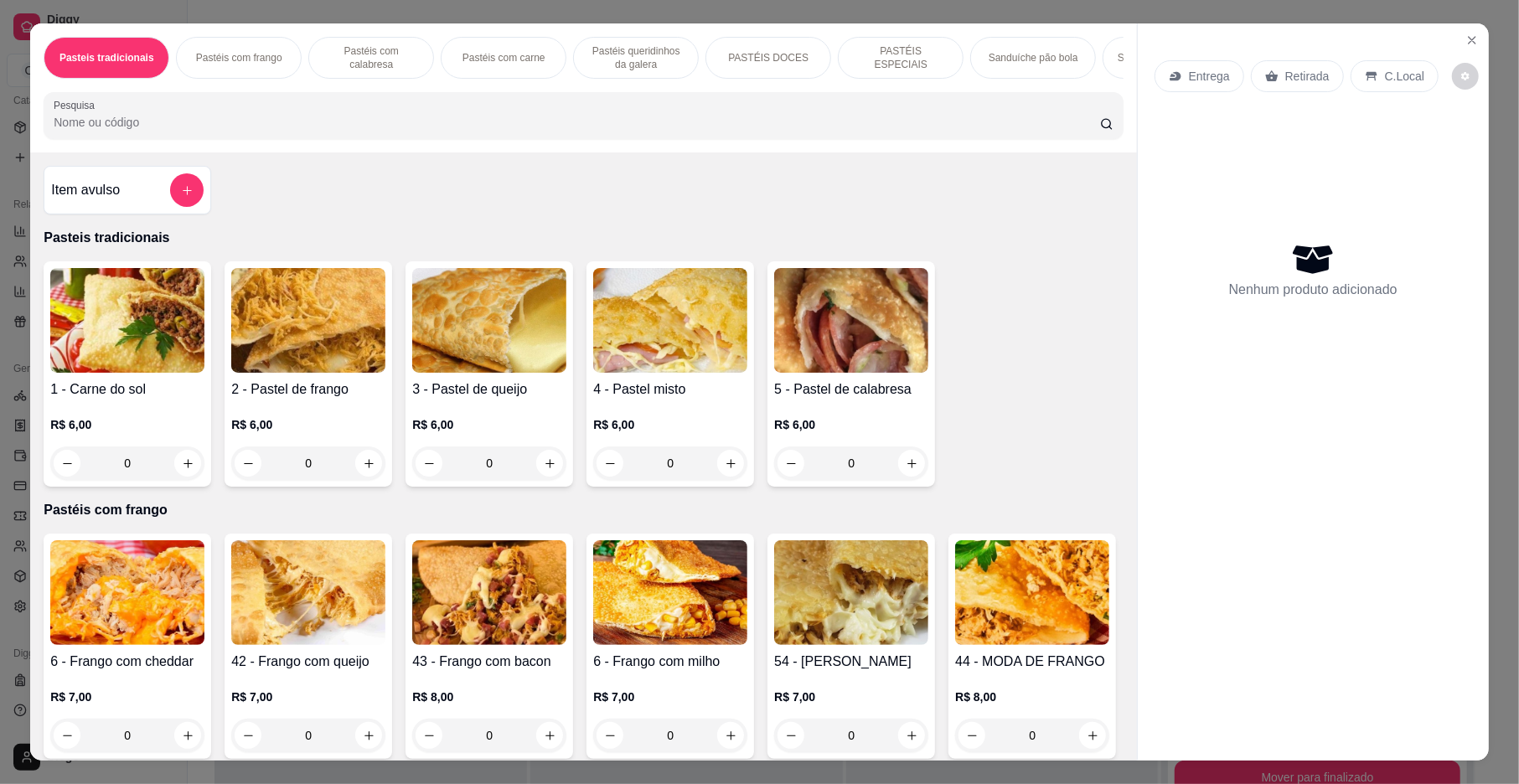
click at [609, 369] on img at bounding box center [670, 320] width 154 height 104
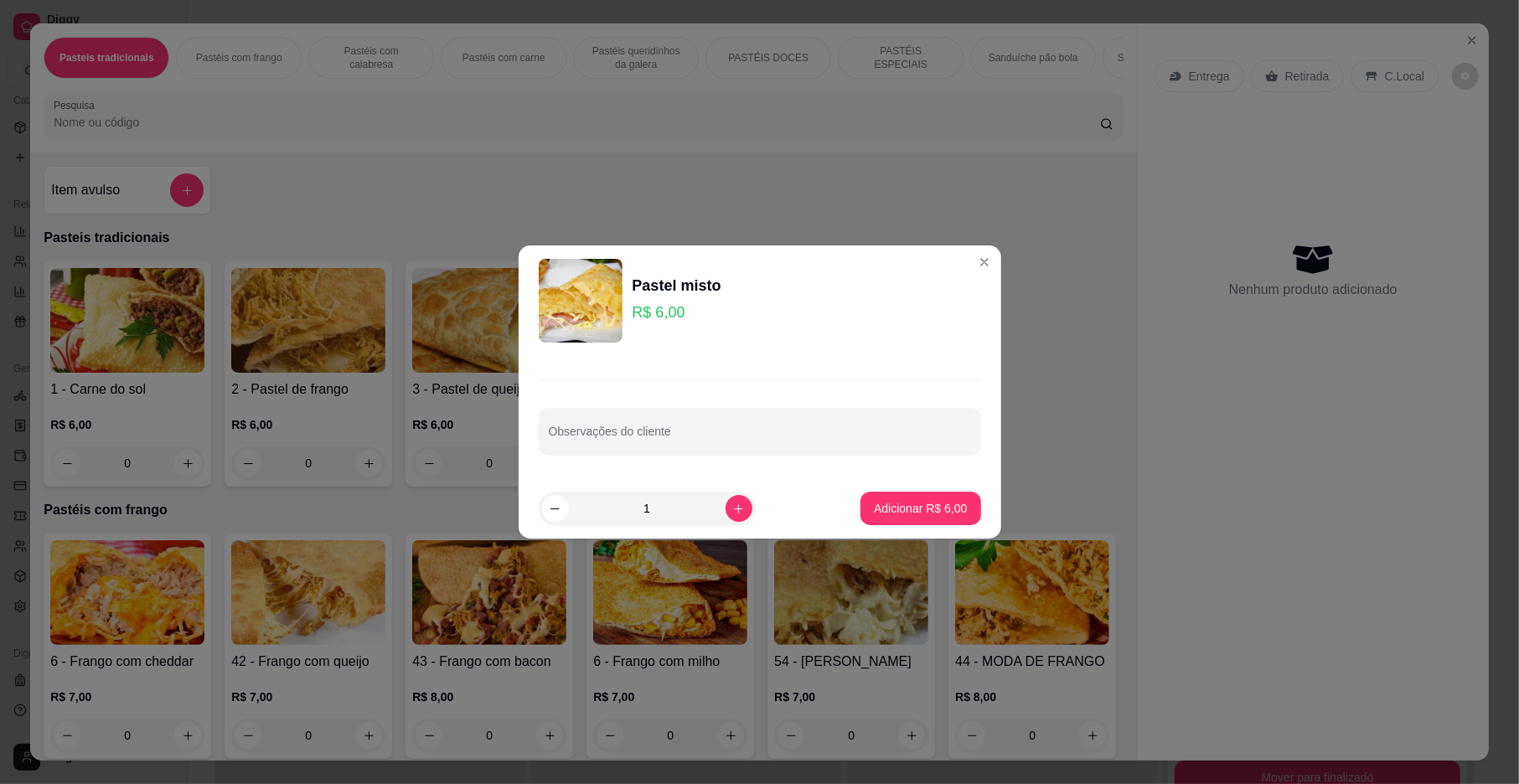
drag, startPoint x: 869, startPoint y: 482, endPoint x: 892, endPoint y: 507, distance: 34.0
click at [872, 483] on footer "1 Adicionar R$ 6,00" at bounding box center [760, 509] width 482 height 60
click at [901, 520] on button "Adicionar R$ 6,00" at bounding box center [920, 508] width 120 height 34
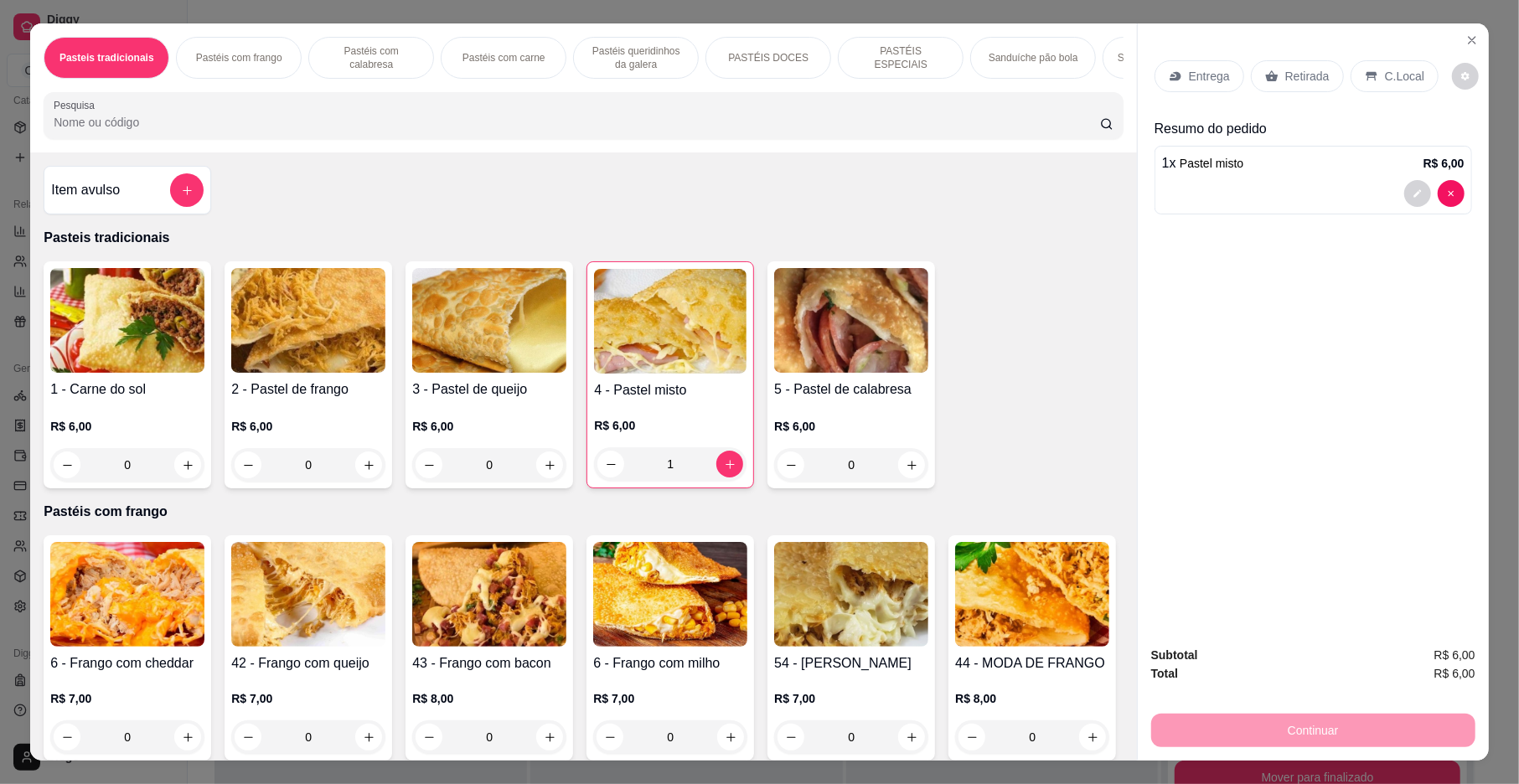
click at [1180, 74] on div "Entrega" at bounding box center [1199, 76] width 90 height 32
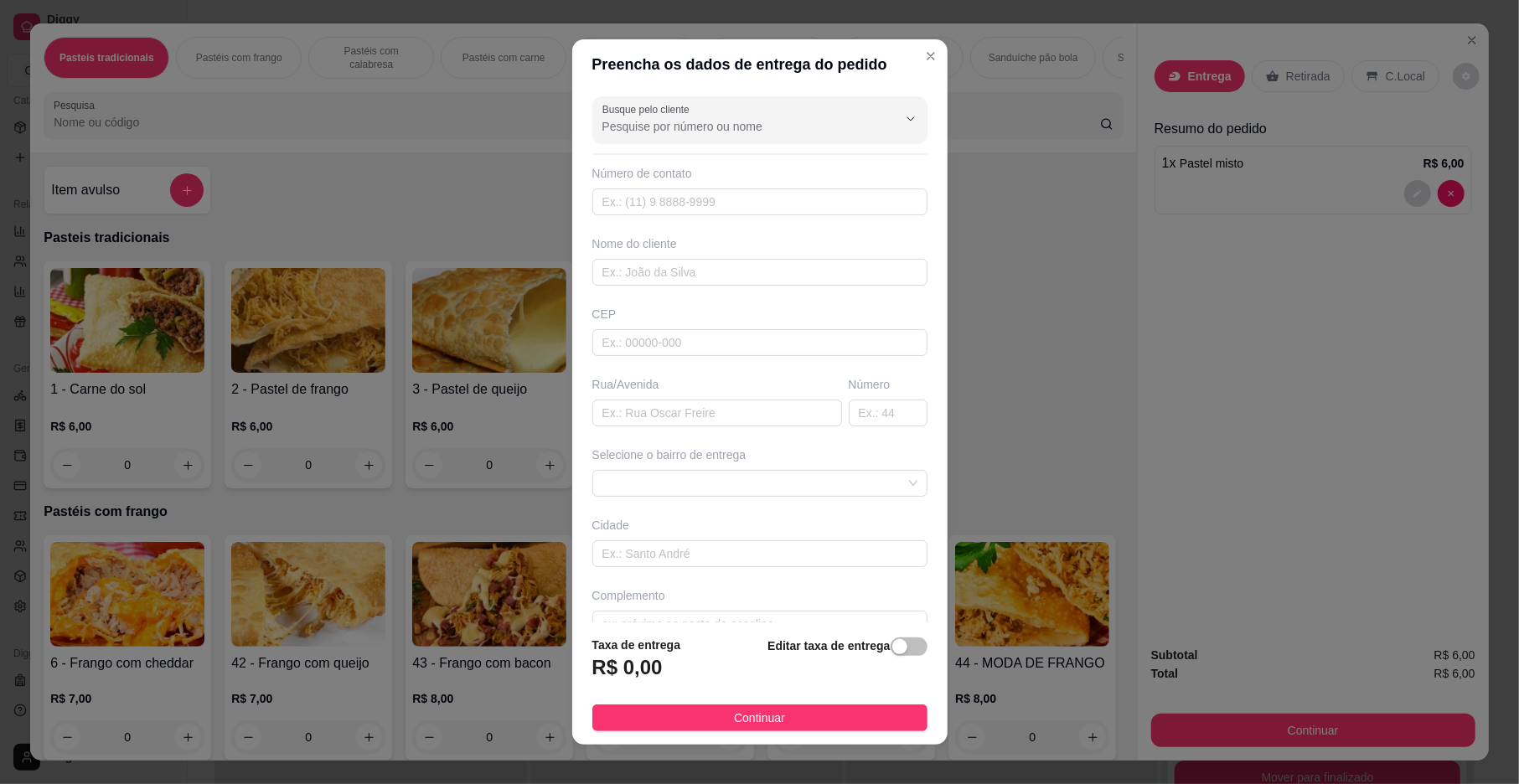
click at [842, 587] on div "Busque pelo cliente Número de contato Nome do cliente CEP Rua/[GEOGRAPHIC_DATA]…" at bounding box center [760, 356] width 375 height 532
click at [829, 567] on input "text" at bounding box center [760, 553] width 335 height 27
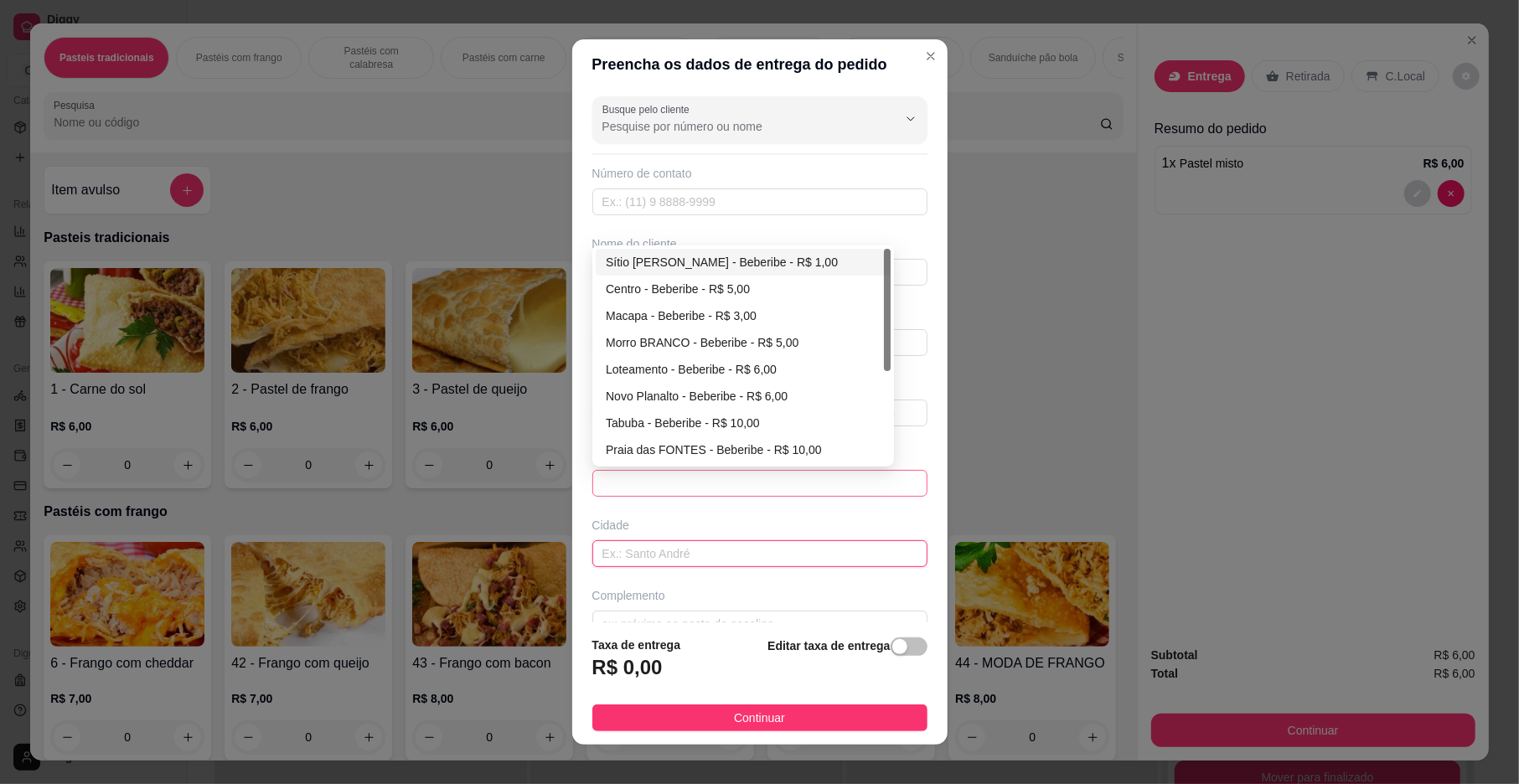
click at [812, 479] on span at bounding box center [760, 482] width 315 height 25
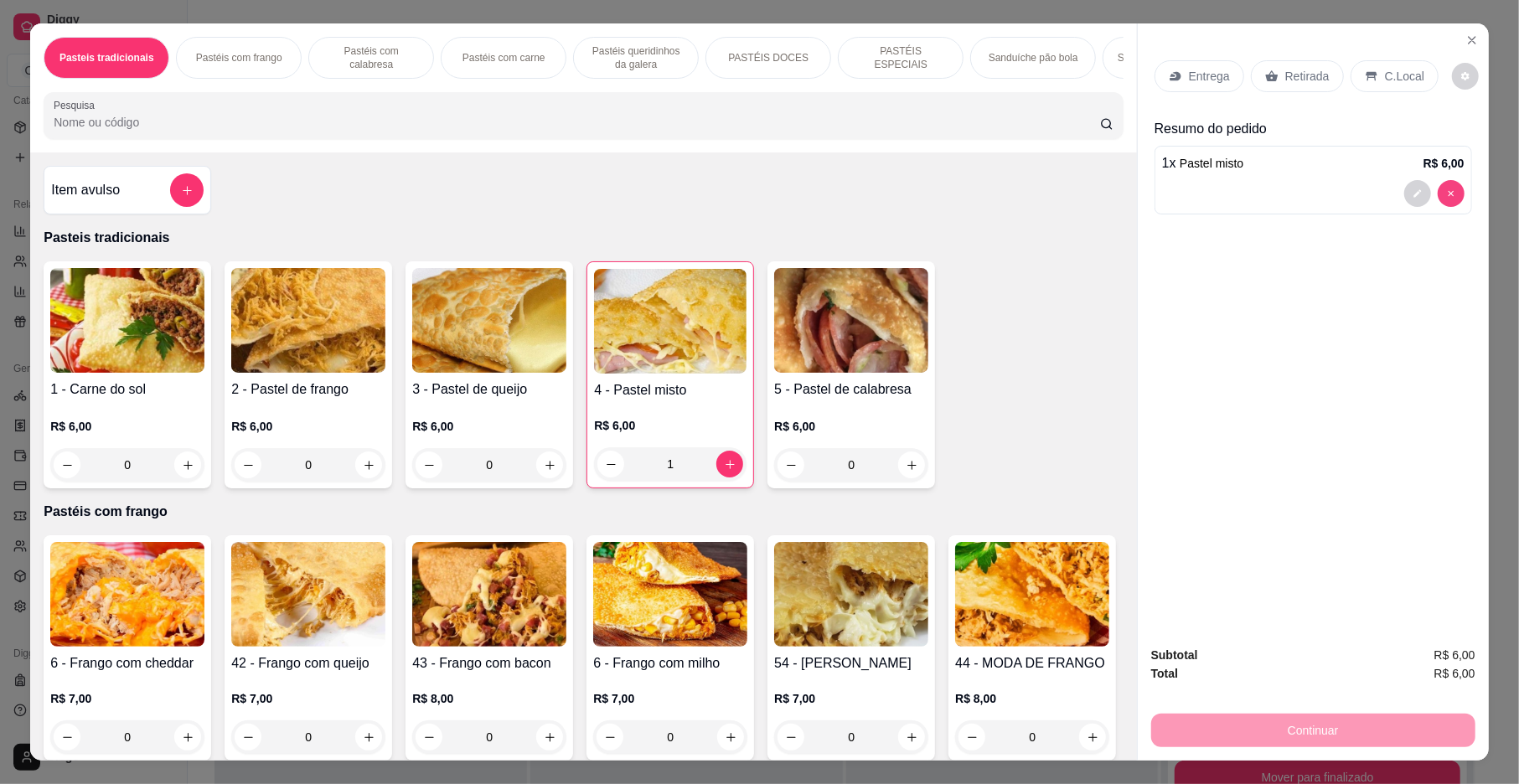
type input "0"
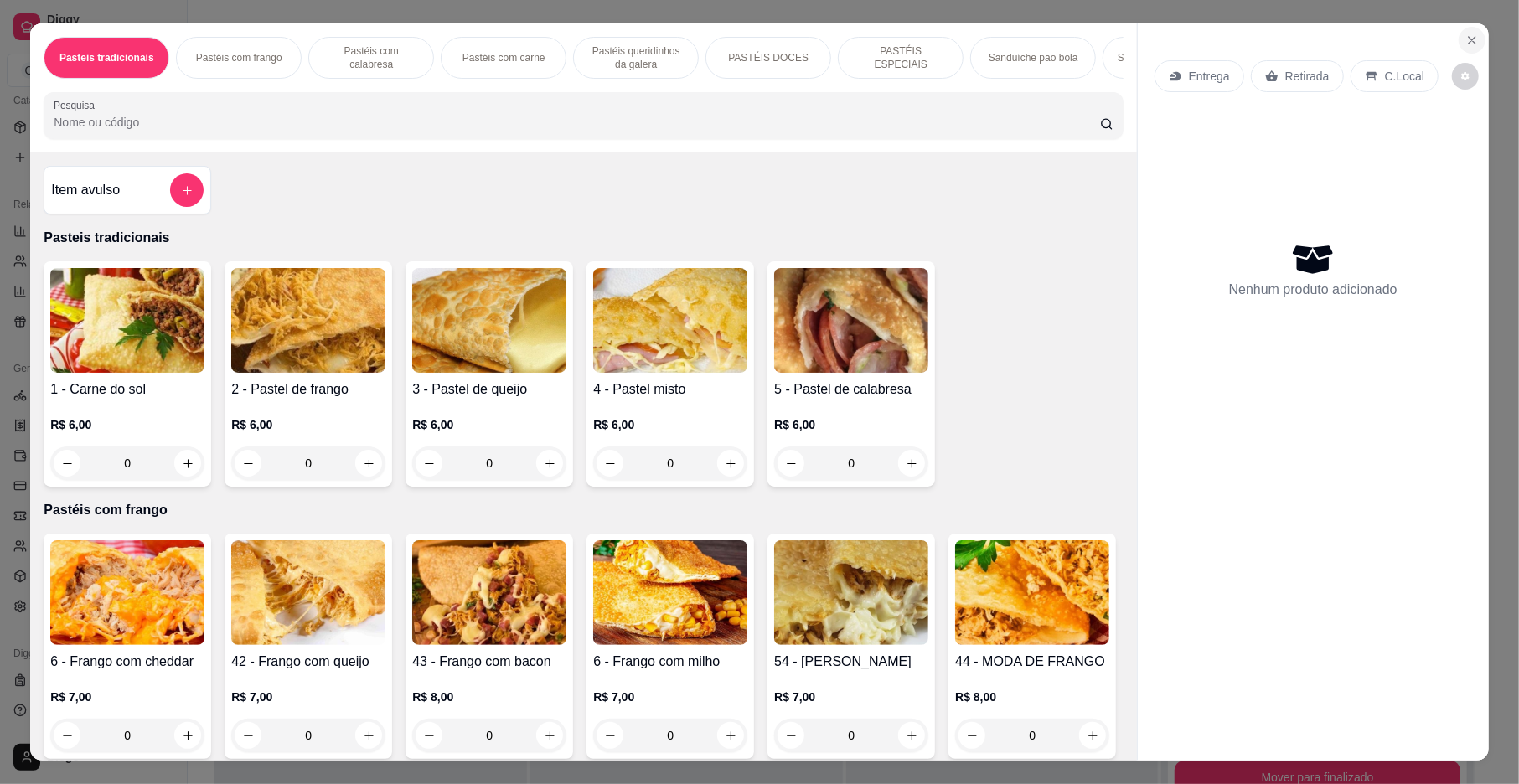
click at [1465, 35] on icon "Close" at bounding box center [1471, 40] width 14 height 14
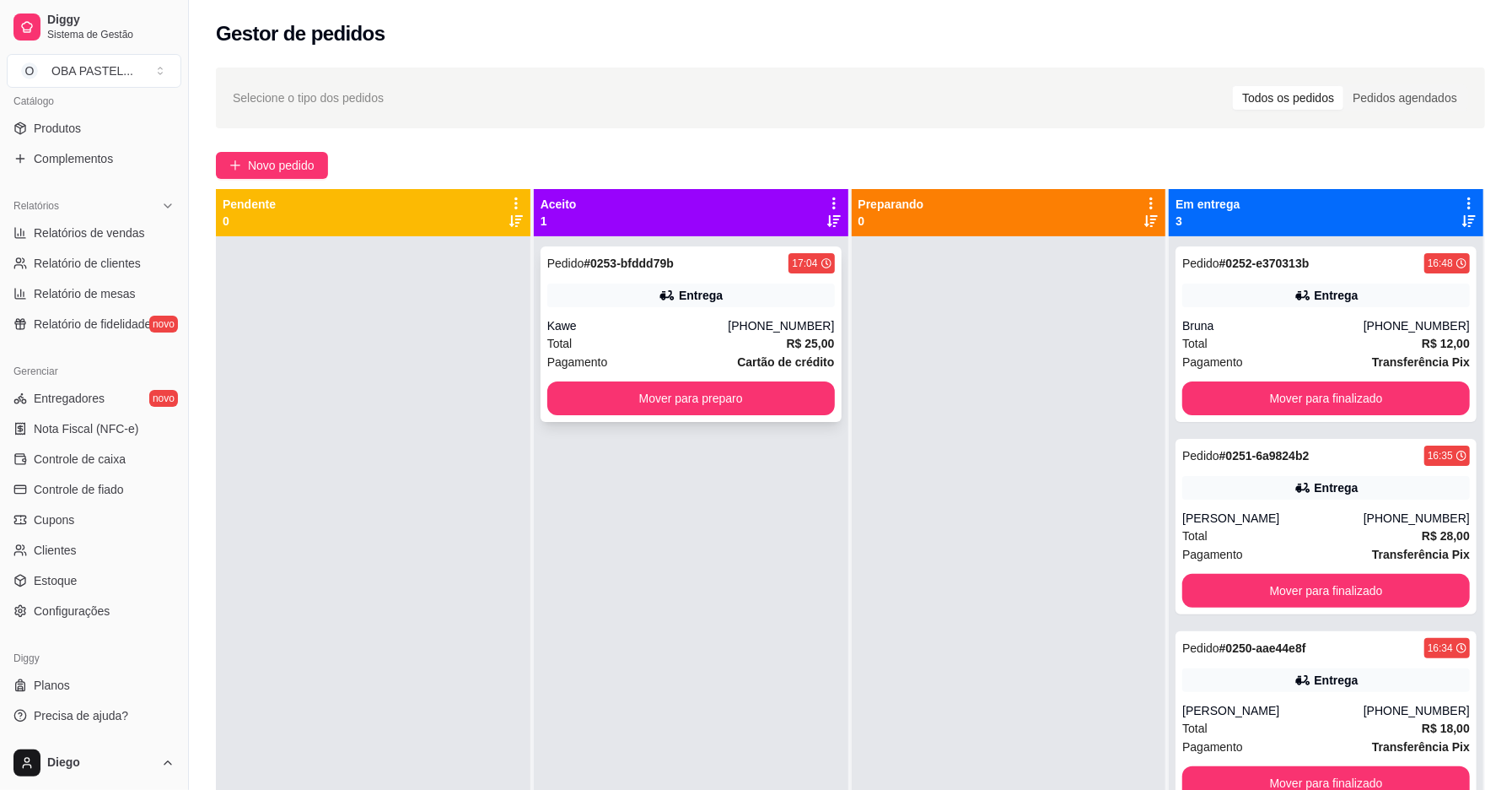
click at [753, 304] on div "Pedido # 0253-bfddd79b 17:04 Entrega Kawe [PHONE_NUMBER] Total R$ 25,00 Pagamen…" at bounding box center [691, 334] width 301 height 175
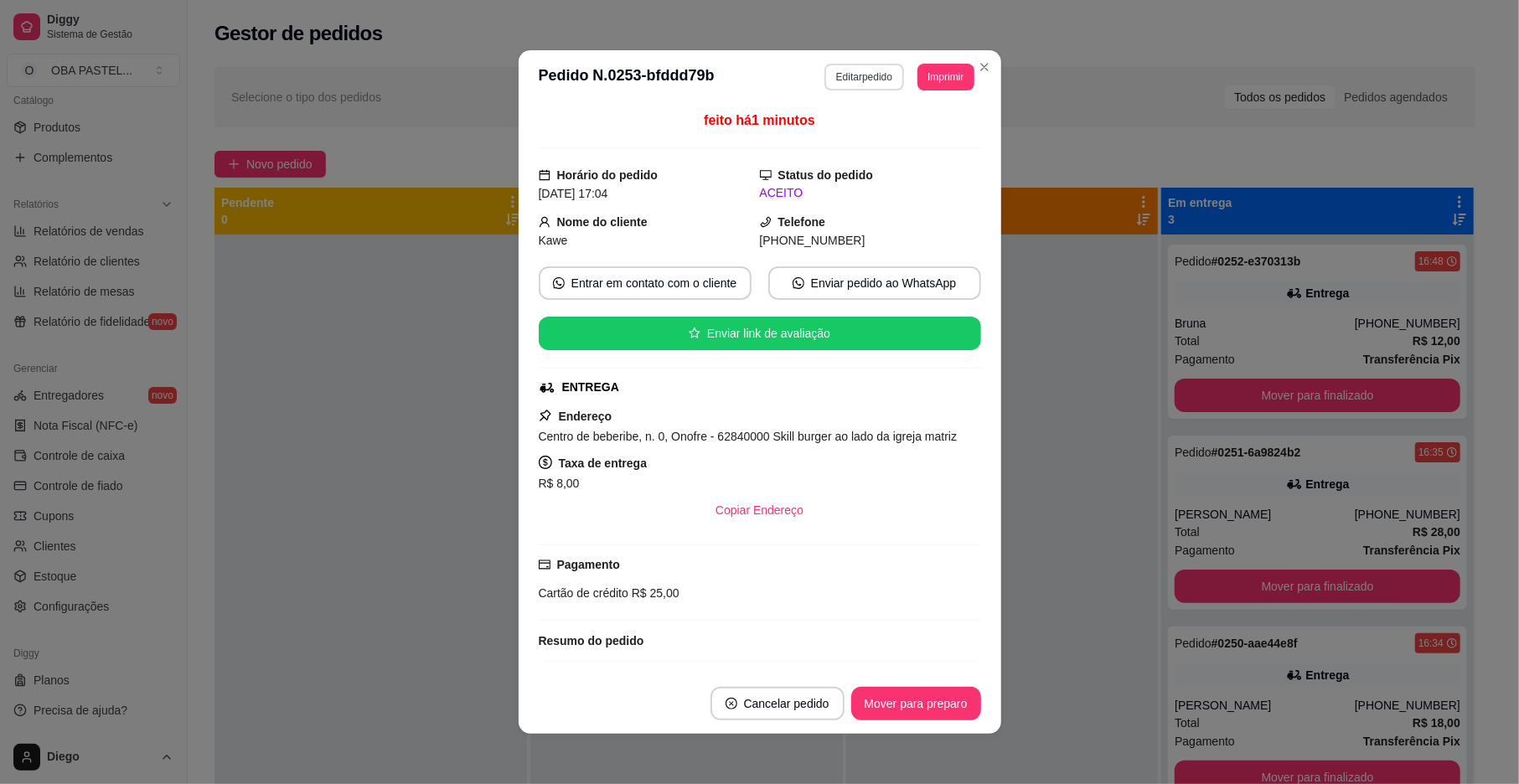
click at [883, 81] on button "Editar pedido" at bounding box center [864, 77] width 80 height 27
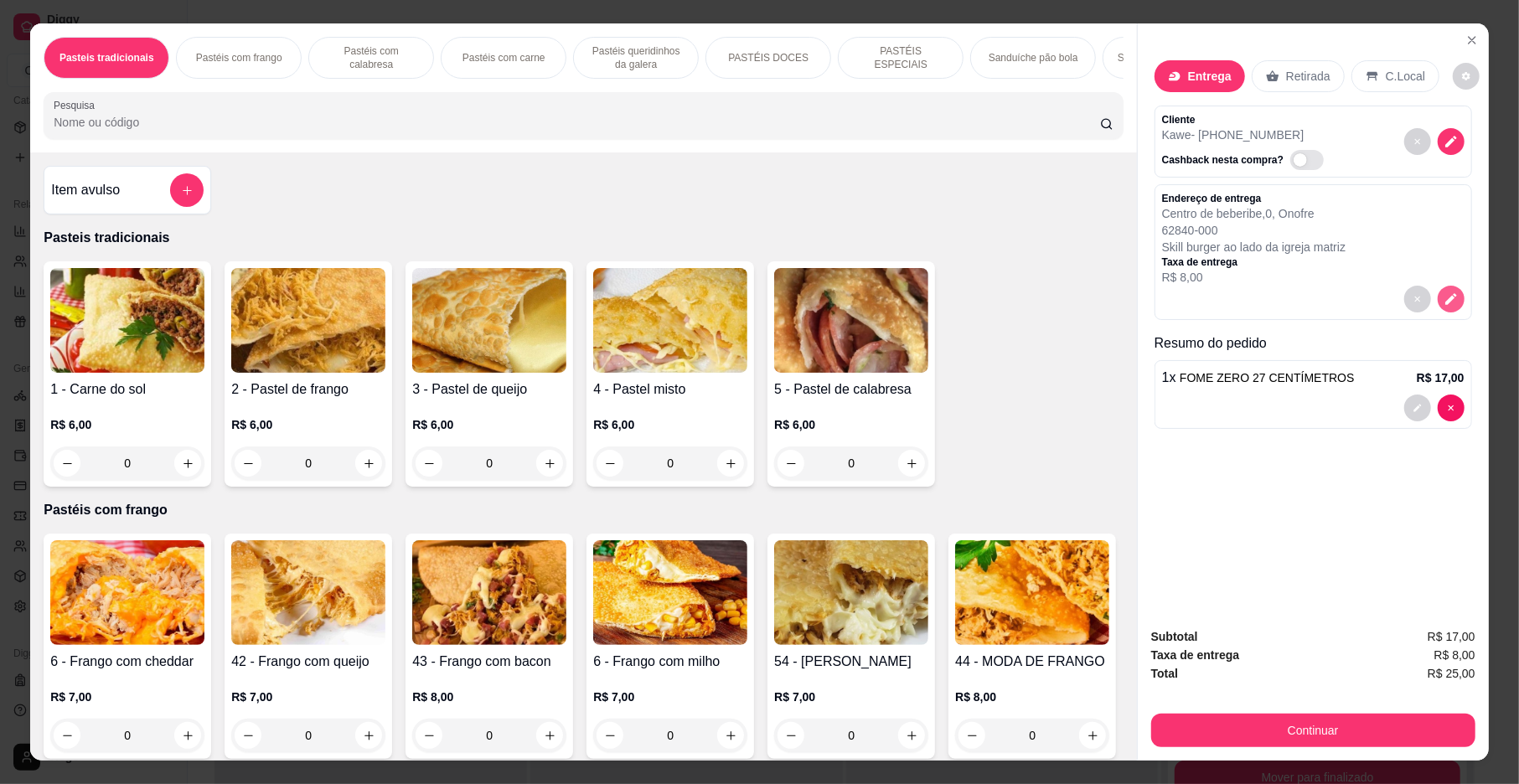
click at [1443, 295] on icon "decrease-product-quantity" at bounding box center [1450, 299] width 15 height 15
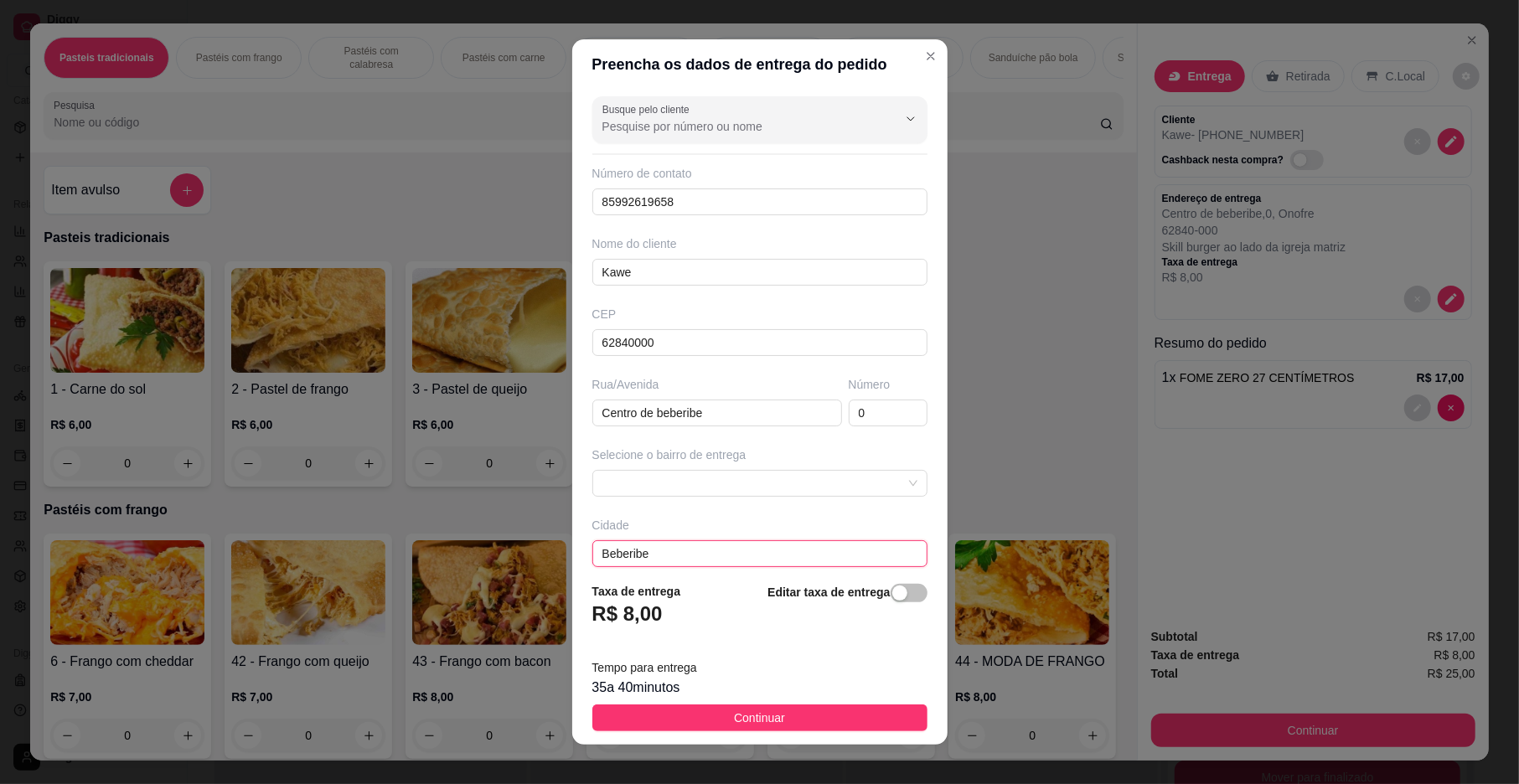
click at [654, 561] on input "Beberibe" at bounding box center [760, 553] width 335 height 27
click at [673, 613] on div "Taxa de entrega R$ 8,00 Editar taxa de entrega" at bounding box center [760, 609] width 335 height 55
click at [892, 596] on div "button" at bounding box center [900, 593] width 15 height 15
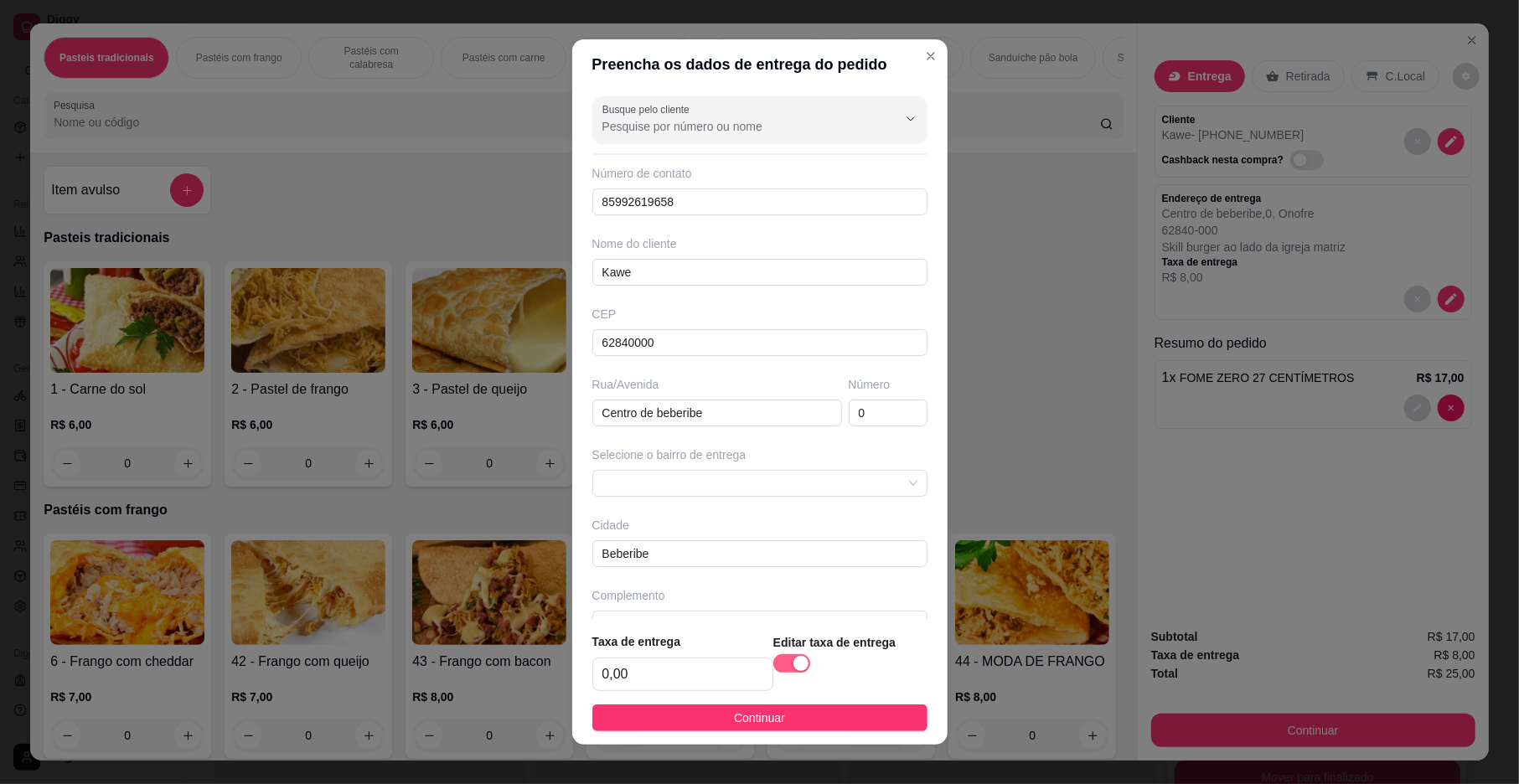
click at [773, 667] on span "button" at bounding box center [792, 663] width 37 height 18
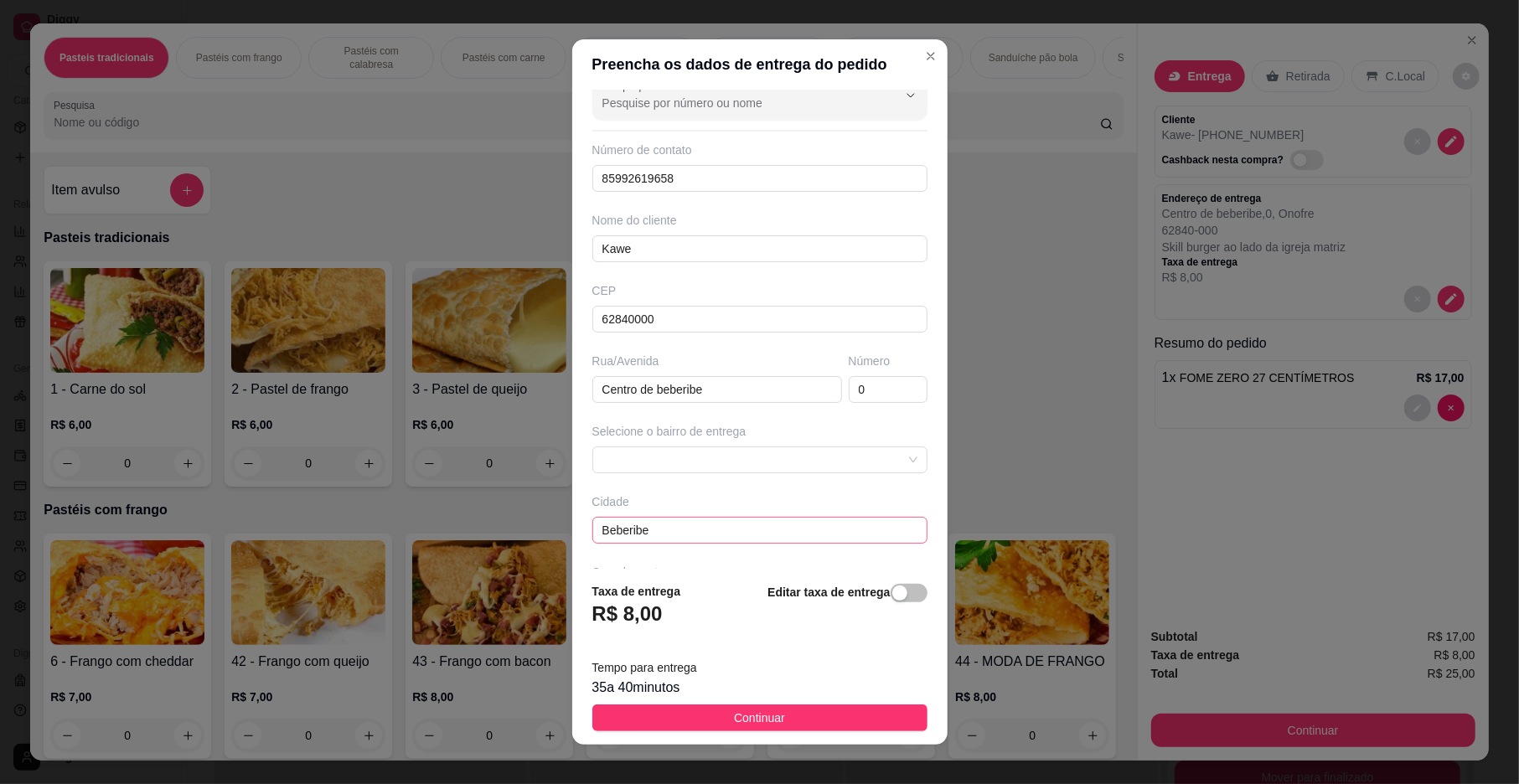
scroll to position [89, 0]
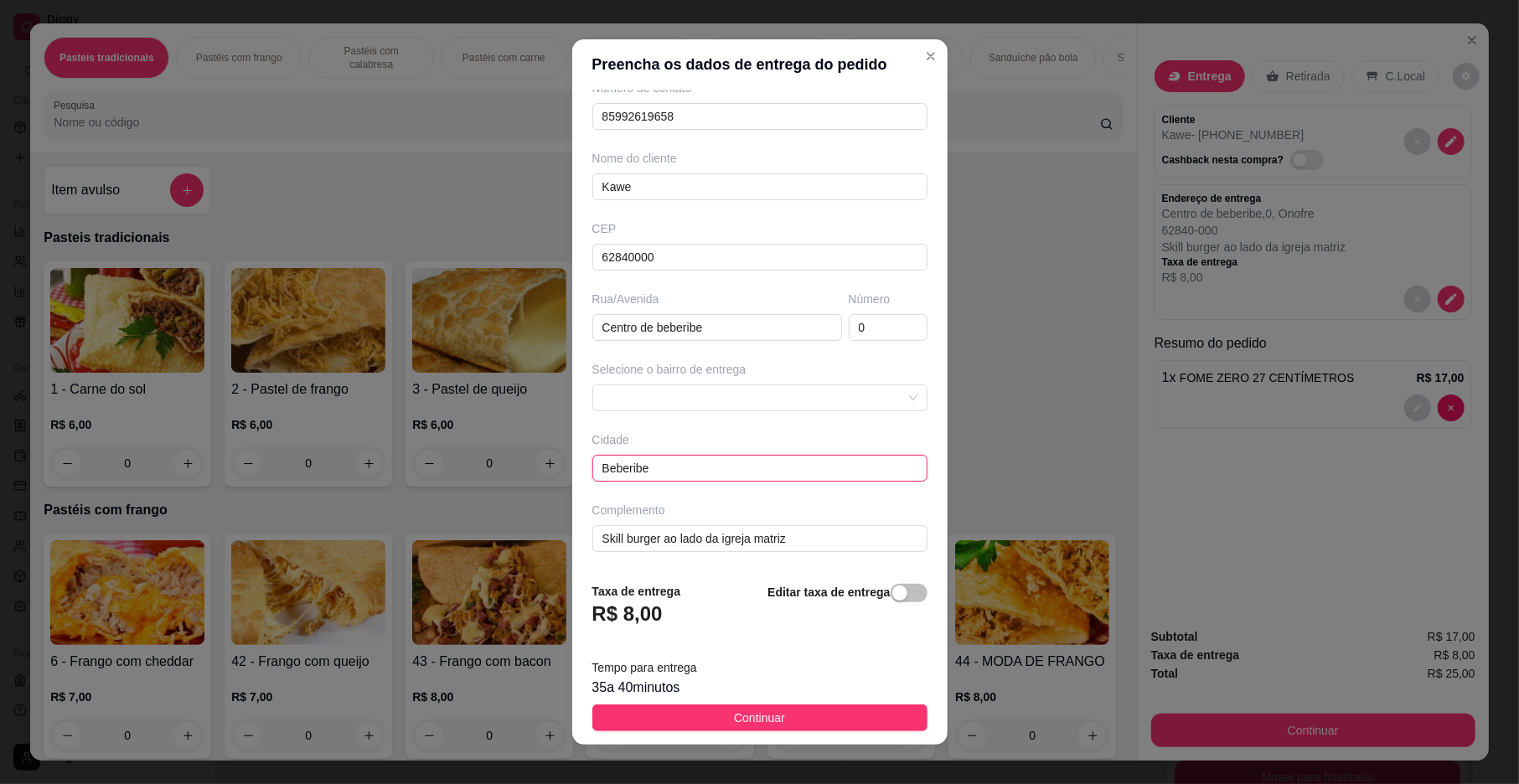
drag, startPoint x: 678, startPoint y: 470, endPoint x: 671, endPoint y: 457, distance: 14.8
click at [671, 460] on input "Beberibe" at bounding box center [760, 467] width 335 height 27
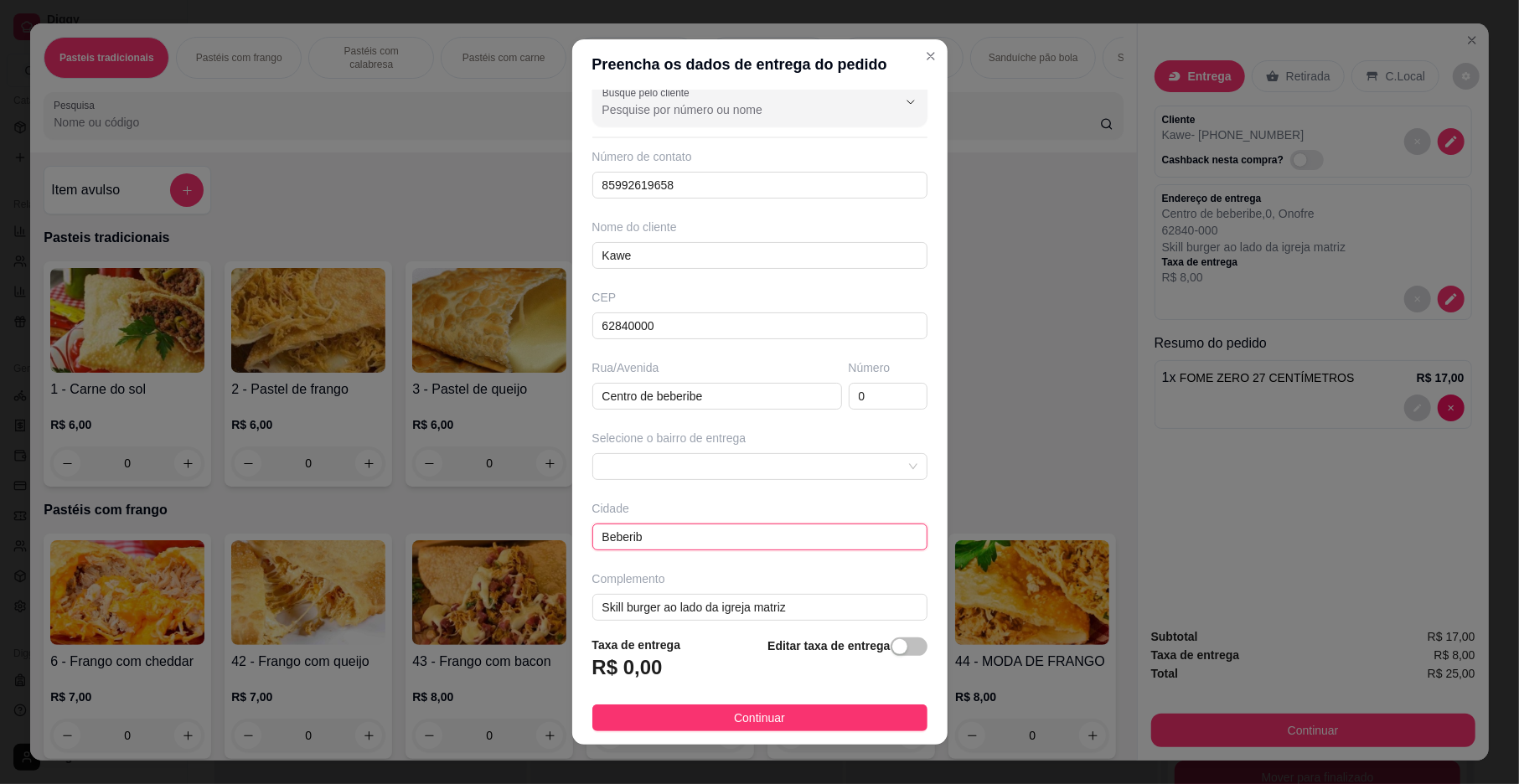
scroll to position [35, 0]
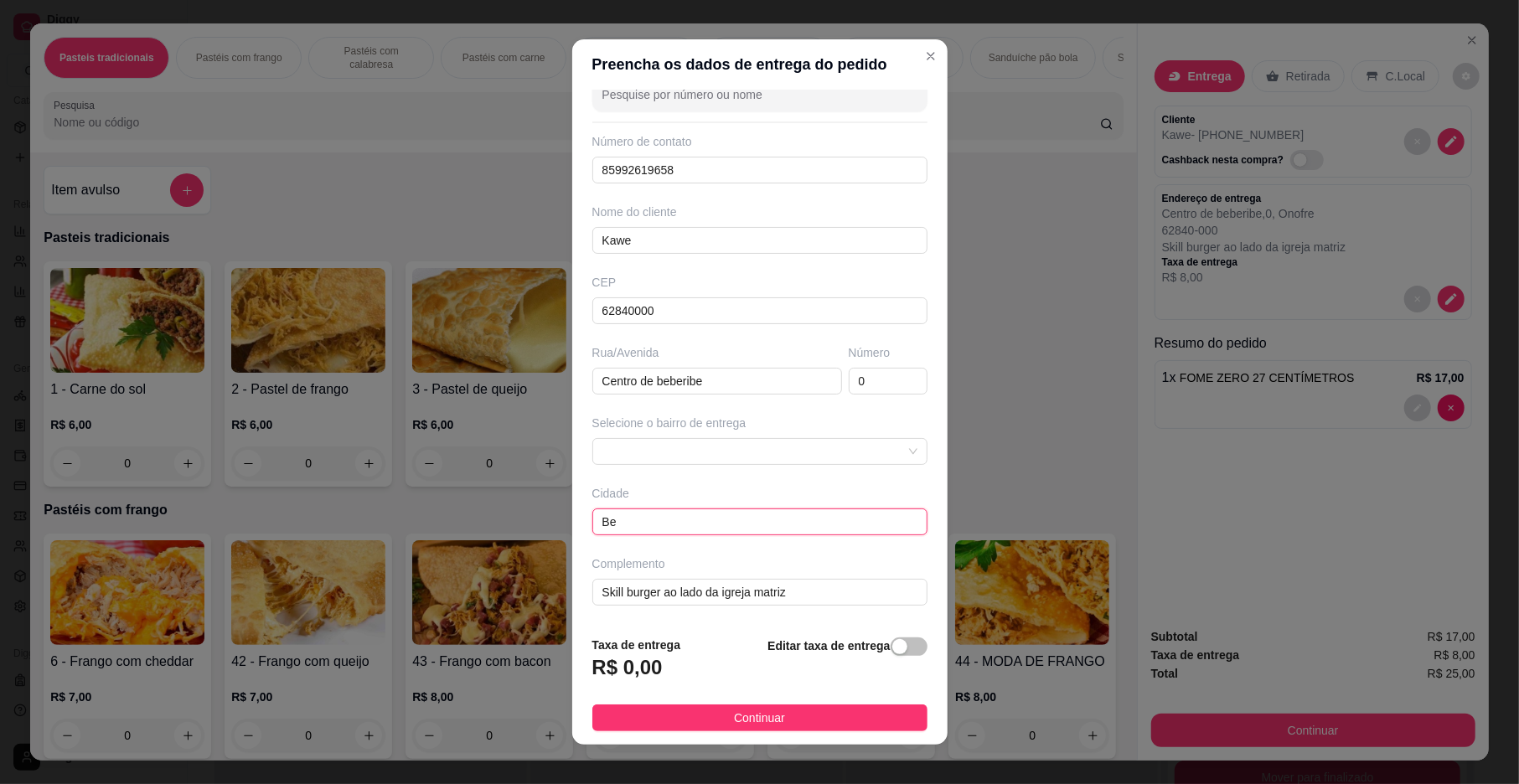
type input "B"
click at [694, 524] on input "text" at bounding box center [760, 521] width 335 height 27
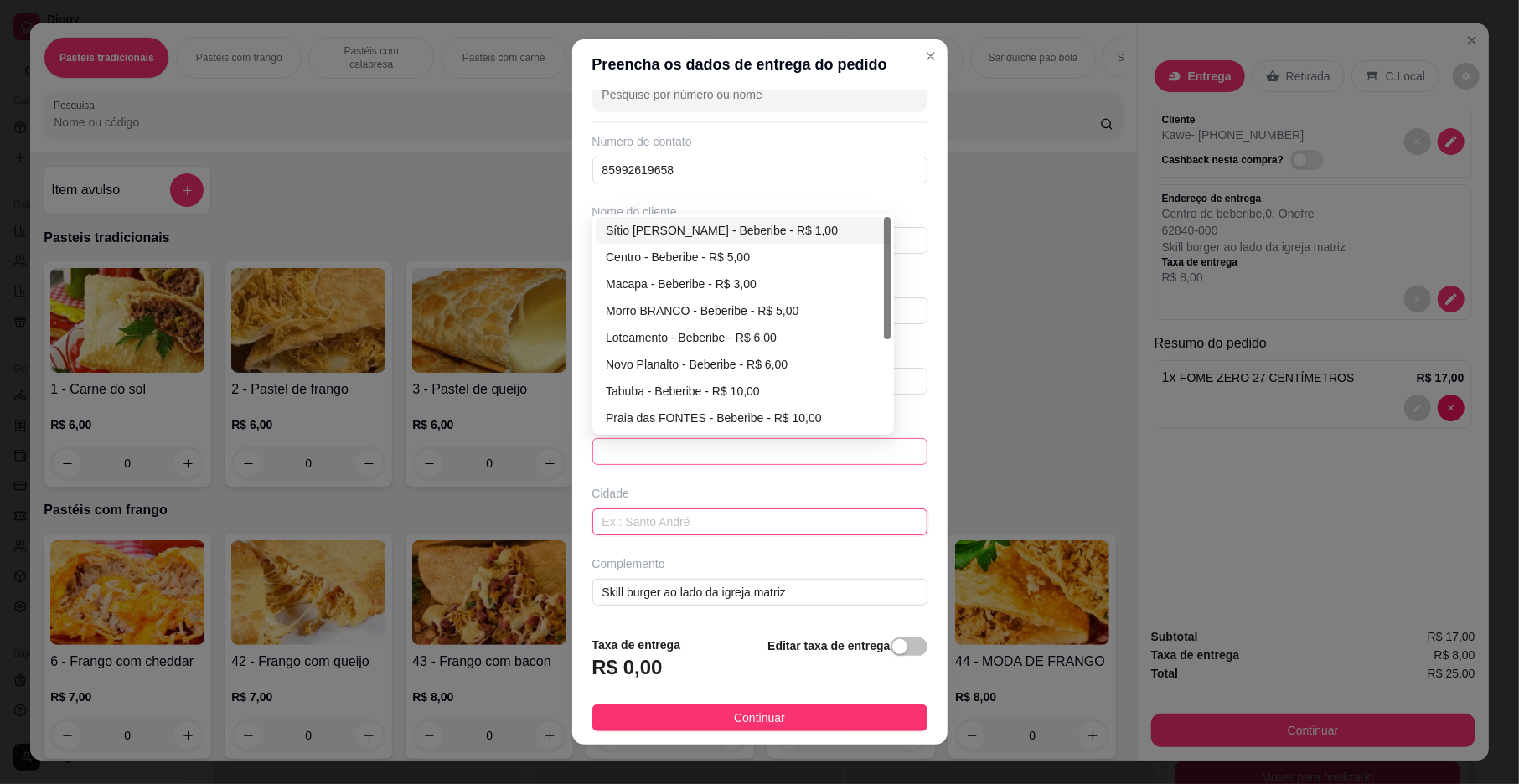
click at [698, 459] on span at bounding box center [760, 451] width 315 height 25
click at [684, 258] on div "Centro - Beberibe - R$ 5,00" at bounding box center [743, 257] width 275 height 18
type input "Beberibe"
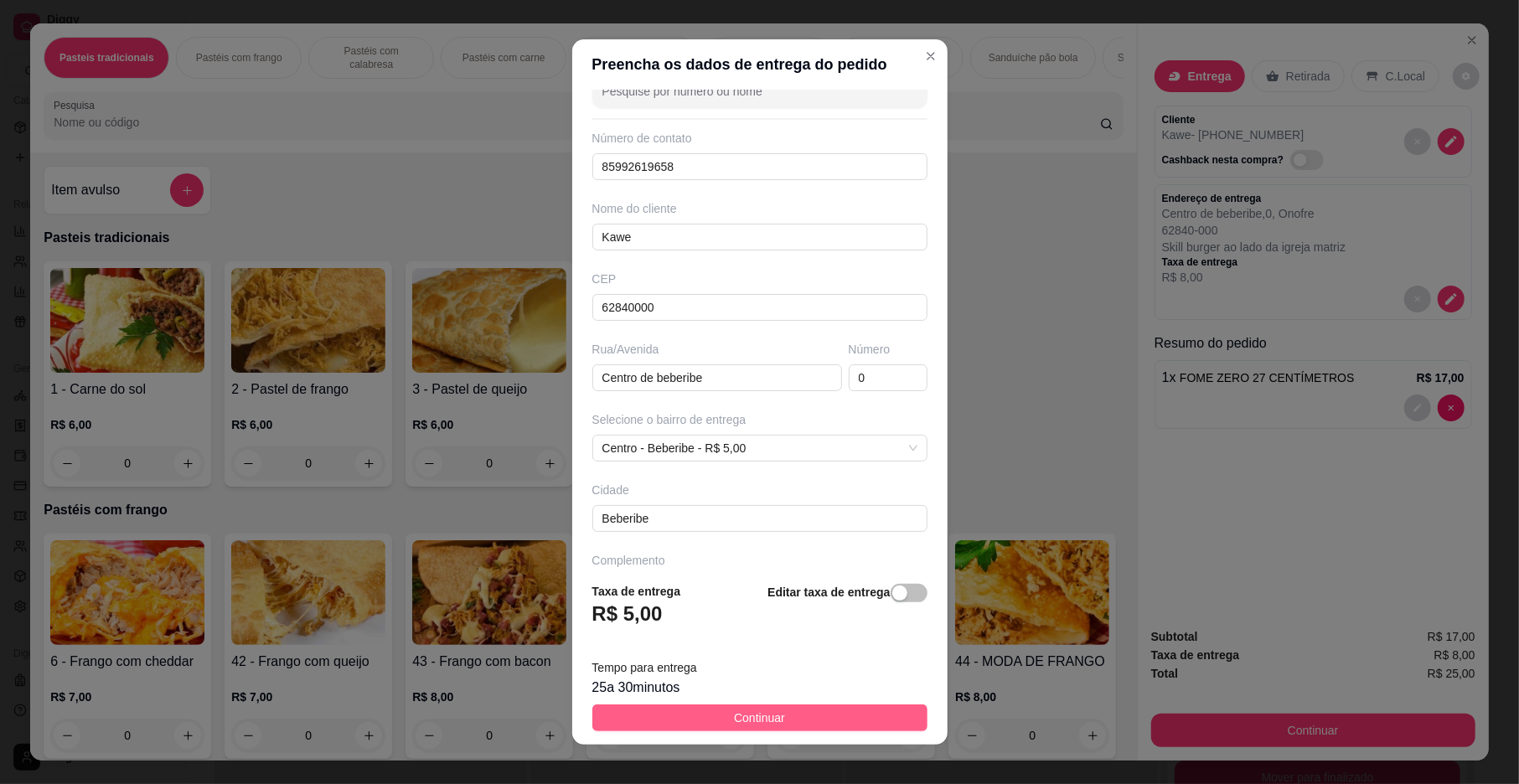
click at [734, 722] on span "Continuar" at bounding box center [760, 717] width 51 height 18
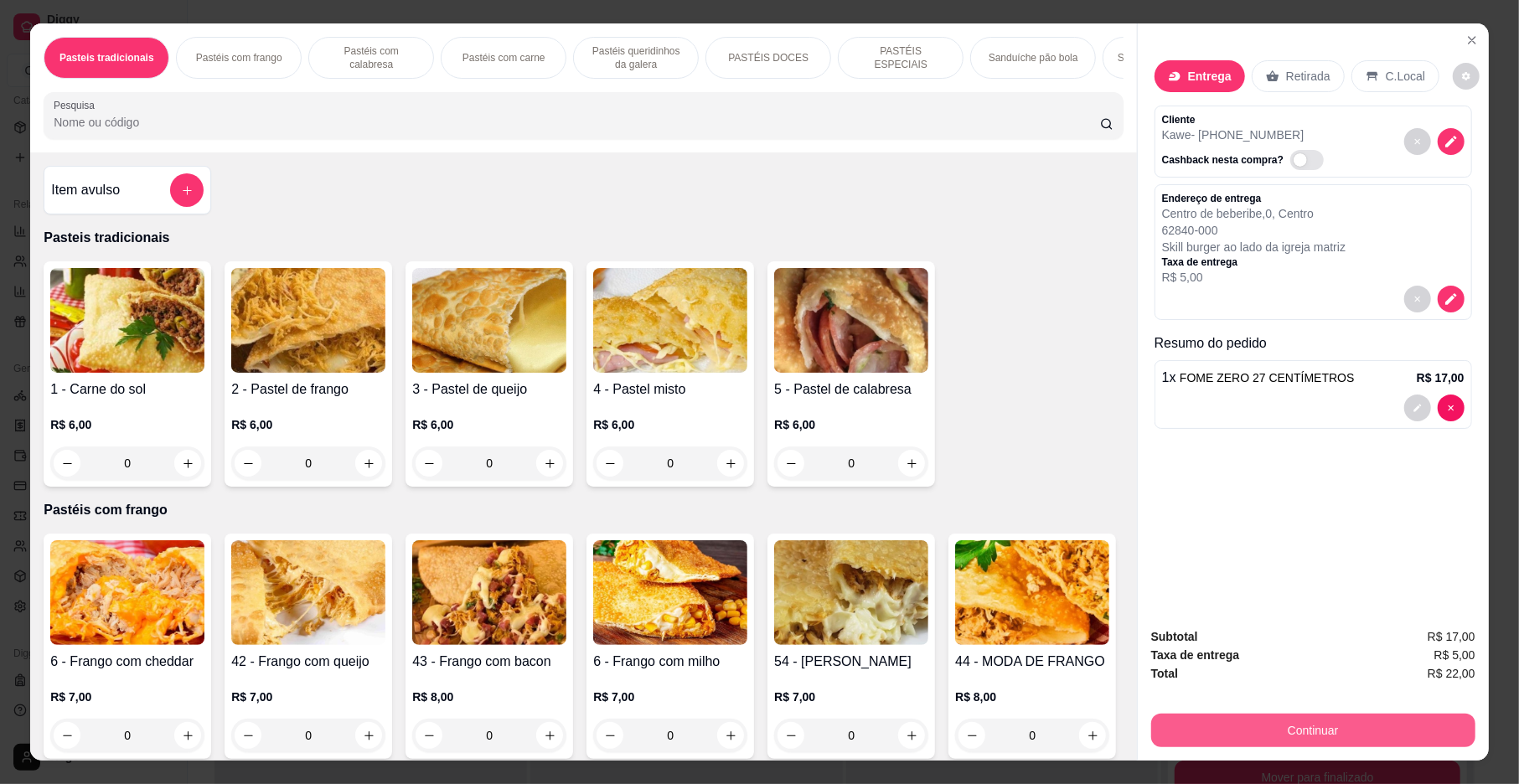
click at [1190, 732] on button "Continuar" at bounding box center [1313, 730] width 324 height 34
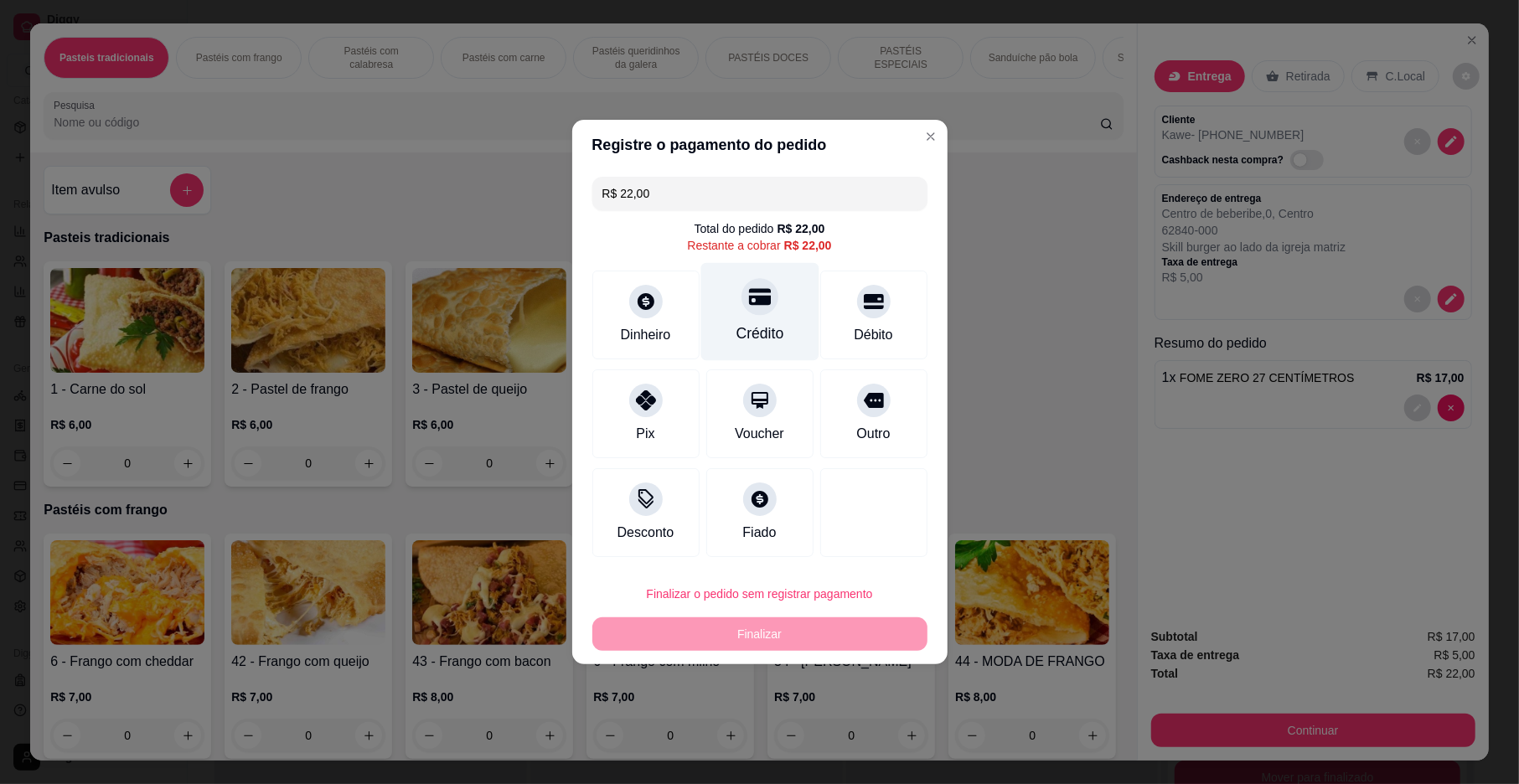
click at [738, 328] on div "Crédito" at bounding box center [760, 333] width 48 height 22
type input "R$ 0,00"
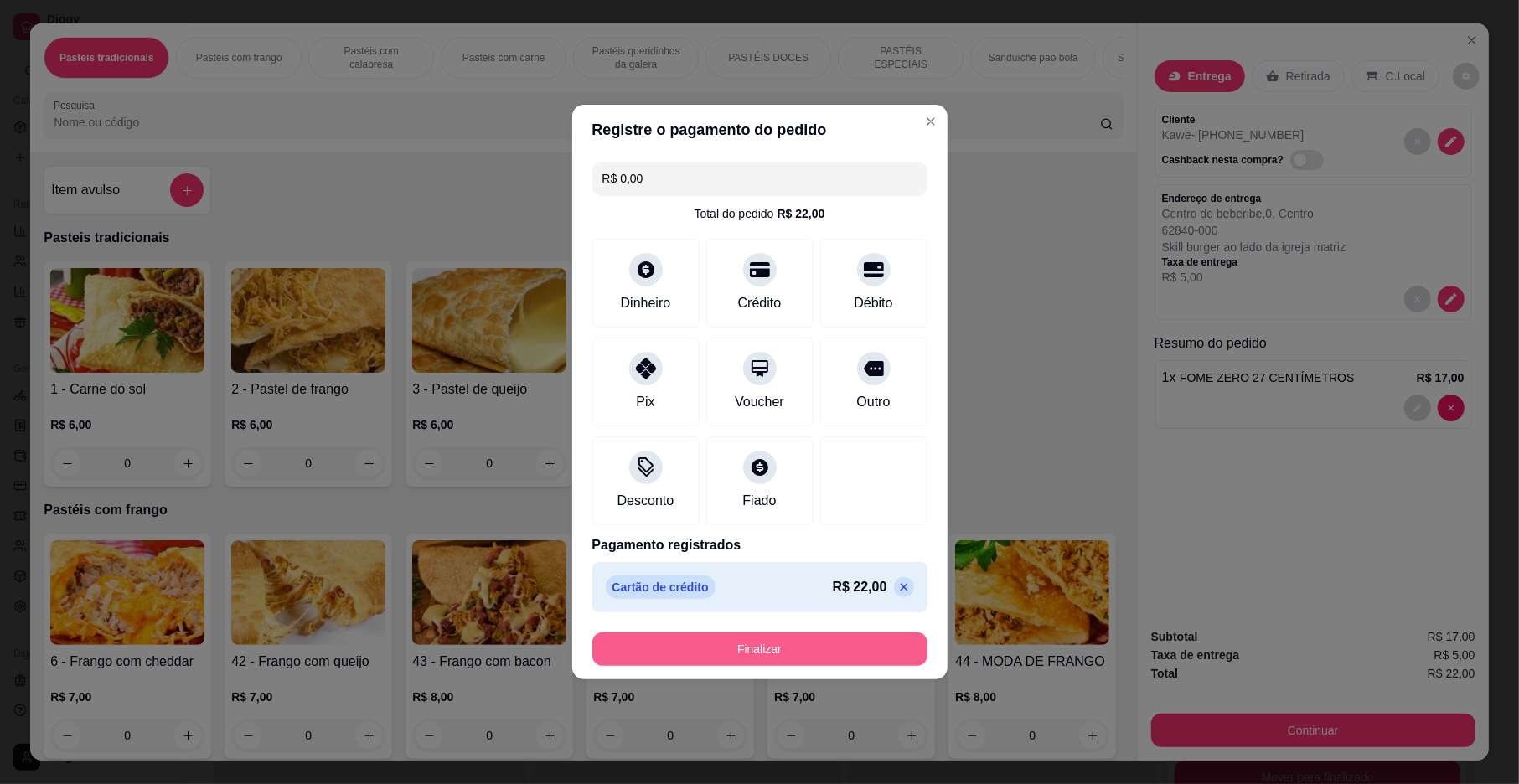
click at [785, 653] on button "Finalizar" at bounding box center [760, 649] width 335 height 34
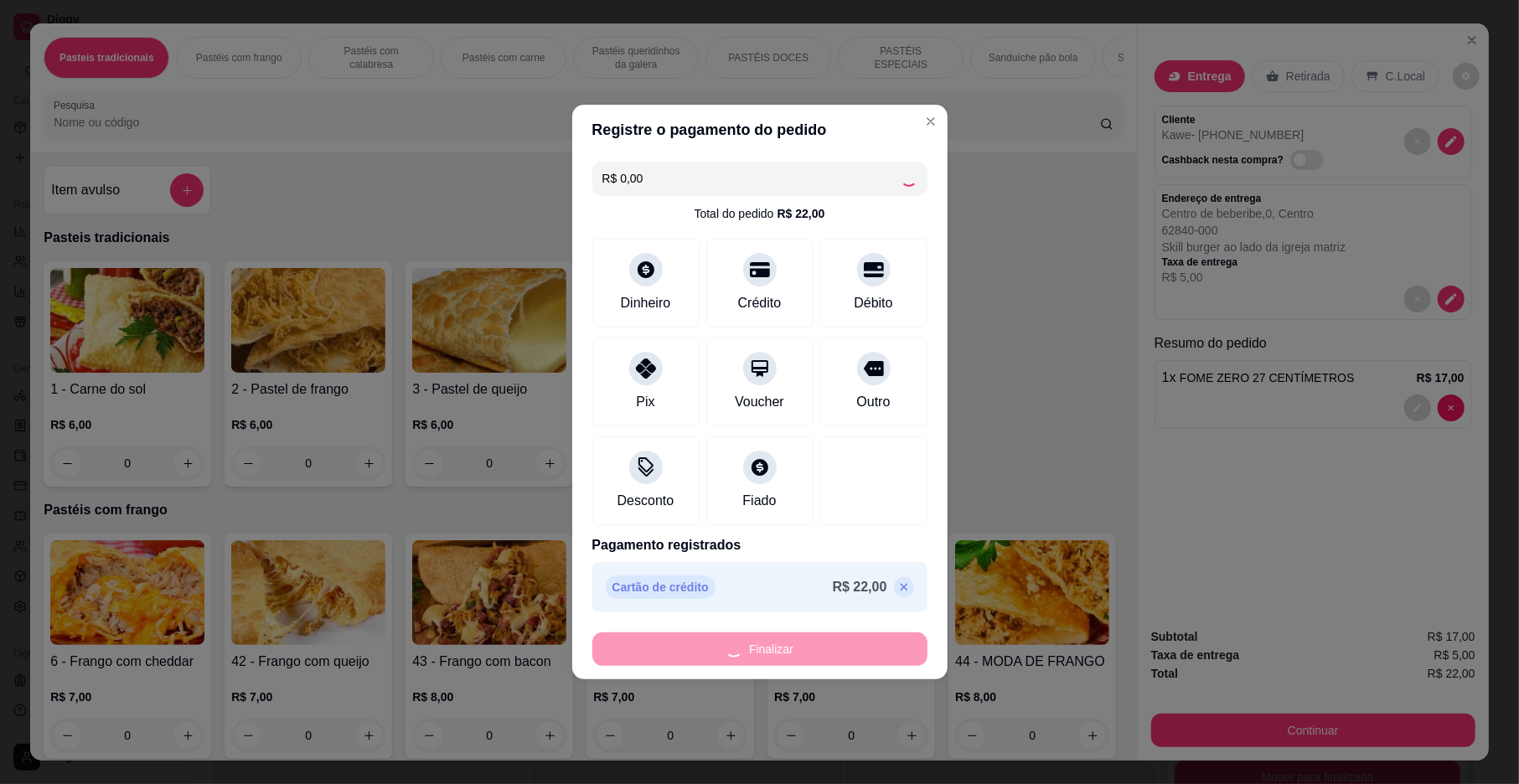
type input "0"
type input "-R$ 22,00"
